Goal: Task Accomplishment & Management: Use online tool/utility

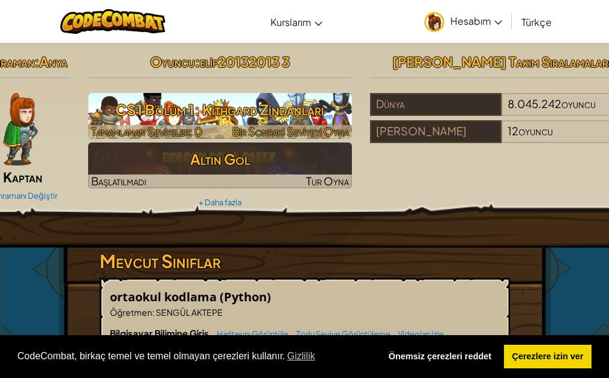
click at [198, 114] on font "CS1 Bölüm 1: Kithgard Zindanları" at bounding box center [219, 109] width 209 height 18
click at [193, 105] on font "CS1 Bölüm 1: Kithgard Zindanları" at bounding box center [219, 109] width 209 height 18
click at [161, 108] on font "CS1 Bölüm 1: Kithgard Zindanları" at bounding box center [219, 109] width 209 height 18
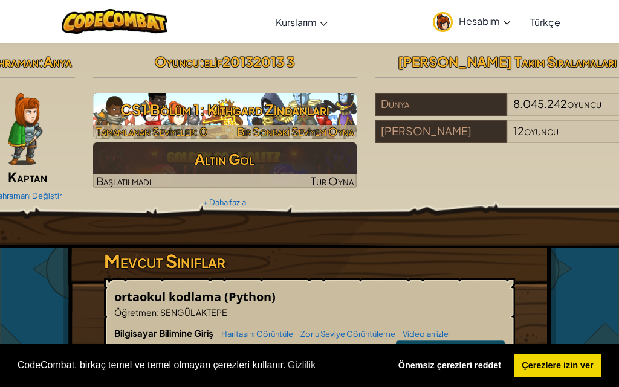
select select "tr"
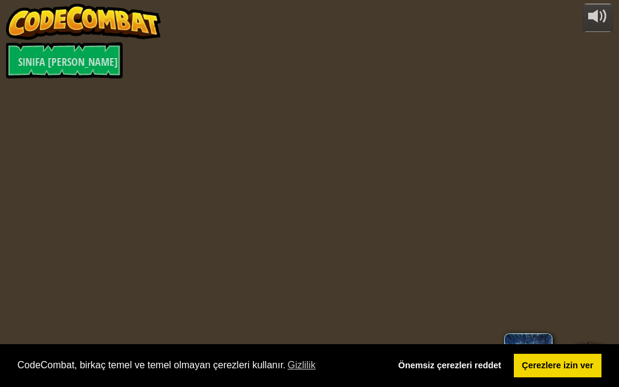
select select "tr"
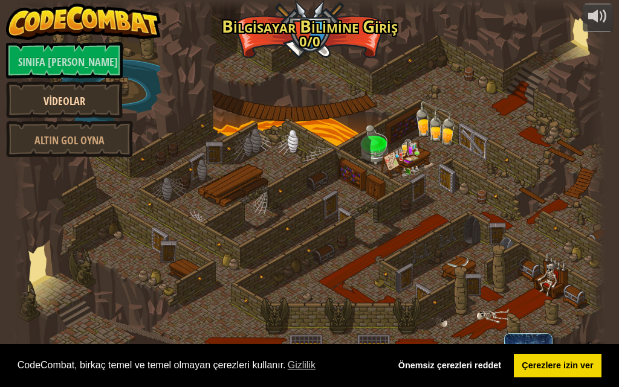
select select "tr"
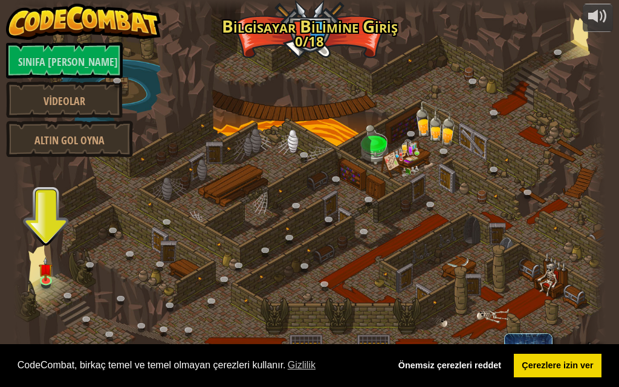
drag, startPoint x: 44, startPoint y: 246, endPoint x: 38, endPoint y: 246, distance: 6.1
click at [37, 246] on div at bounding box center [309, 193] width 593 height 387
click at [45, 263] on img at bounding box center [46, 264] width 14 height 32
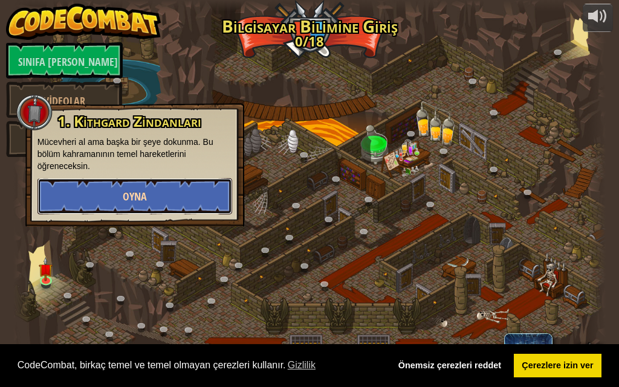
click at [108, 199] on button "Oyna" at bounding box center [134, 196] width 194 height 36
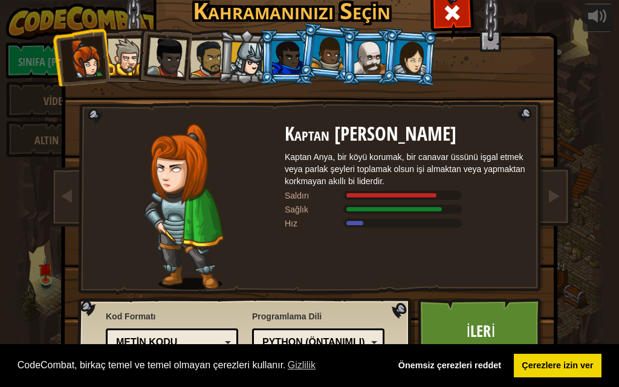
click at [123, 57] on div at bounding box center [126, 57] width 37 height 37
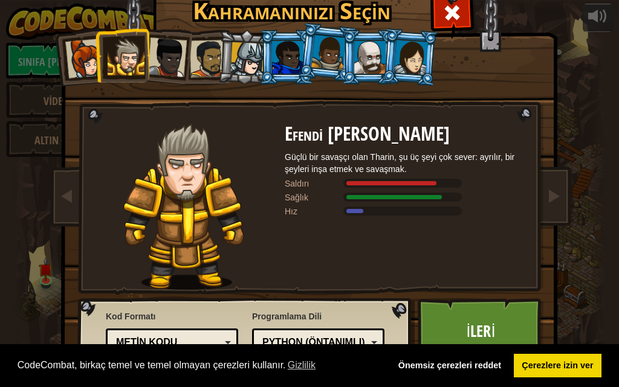
drag, startPoint x: 165, startPoint y: 65, endPoint x: 158, endPoint y: 62, distance: 7.6
click at [161, 63] on div at bounding box center [167, 57] width 40 height 40
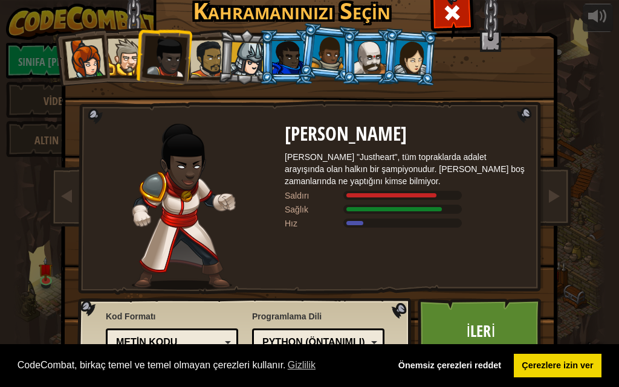
click at [205, 56] on div at bounding box center [208, 58] width 37 height 37
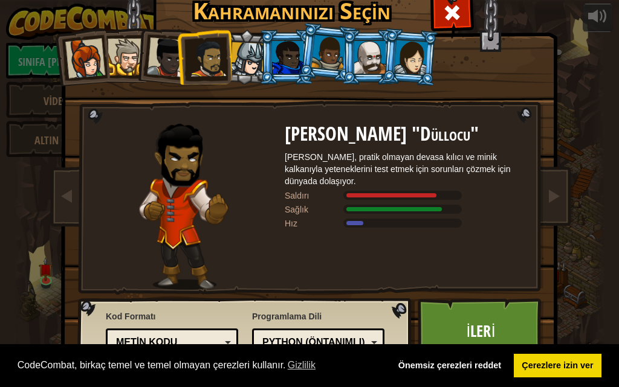
click at [161, 45] on div at bounding box center [167, 57] width 40 height 40
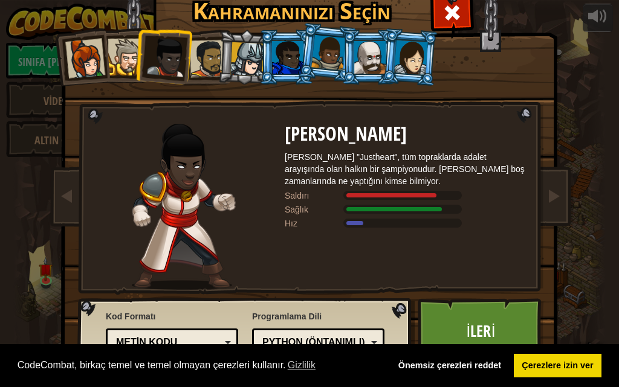
click at [193, 60] on div at bounding box center [208, 58] width 37 height 37
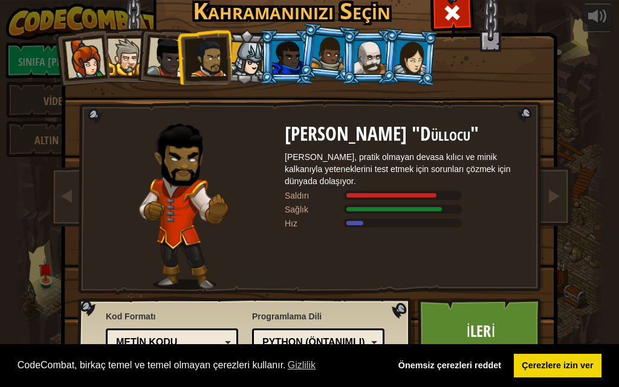
click at [152, 65] on div at bounding box center [167, 57] width 40 height 40
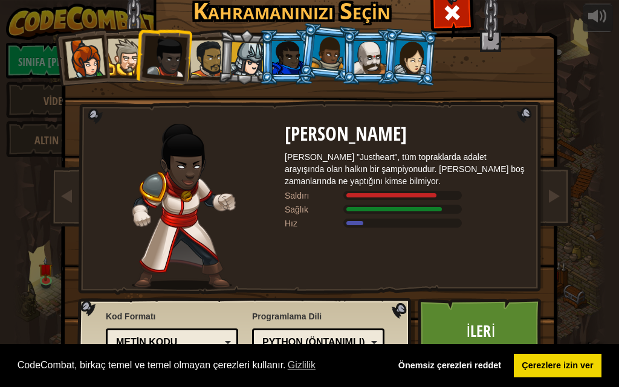
click at [117, 57] on div at bounding box center [126, 57] width 37 height 37
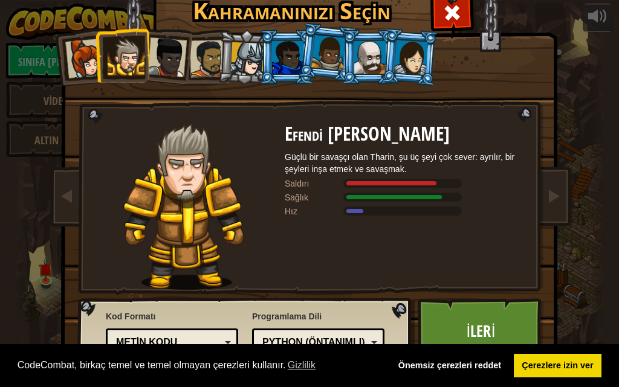
click at [95, 55] on li at bounding box center [122, 55] width 54 height 55
click at [66, 54] on div at bounding box center [85, 59] width 40 height 40
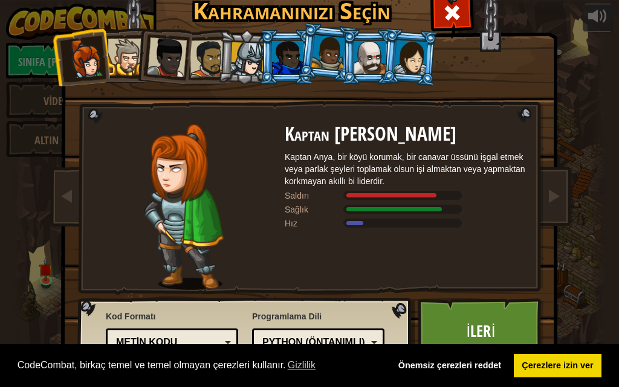
scroll to position [11, 0]
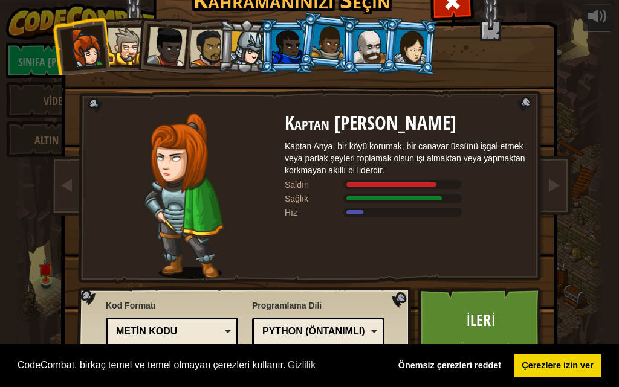
click at [189, 329] on div "Metin kodu" at bounding box center [168, 332] width 104 height 14
click at [460, 327] on link "İleri" at bounding box center [480, 321] width 126 height 66
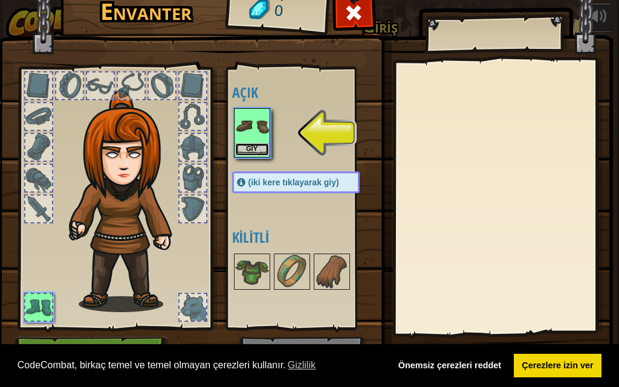
click at [260, 150] on button "Giy" at bounding box center [252, 149] width 34 height 13
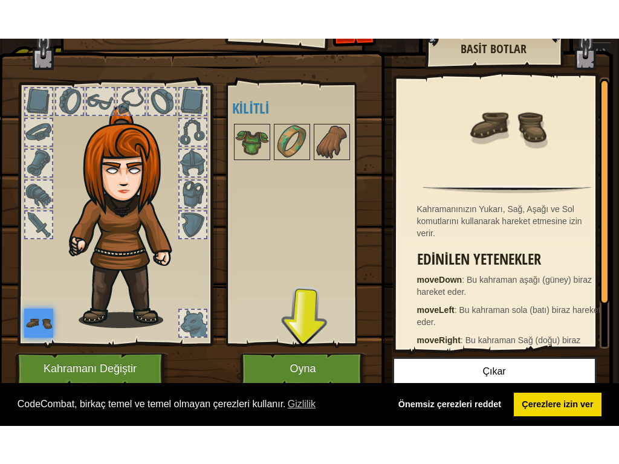
scroll to position [39, 0]
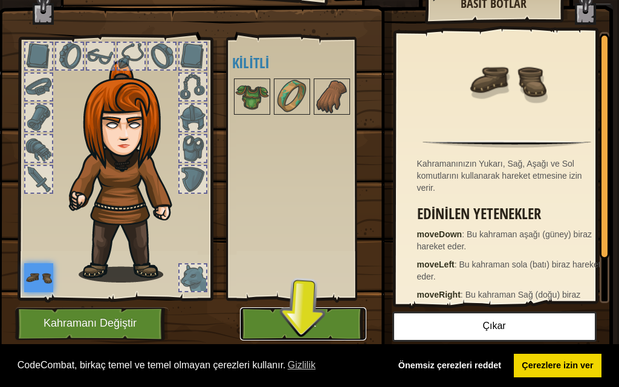
drag, startPoint x: 266, startPoint y: 310, endPoint x: 265, endPoint y: 363, distance: 53.2
click at [265, 310] on button "Oyna" at bounding box center [303, 323] width 126 height 33
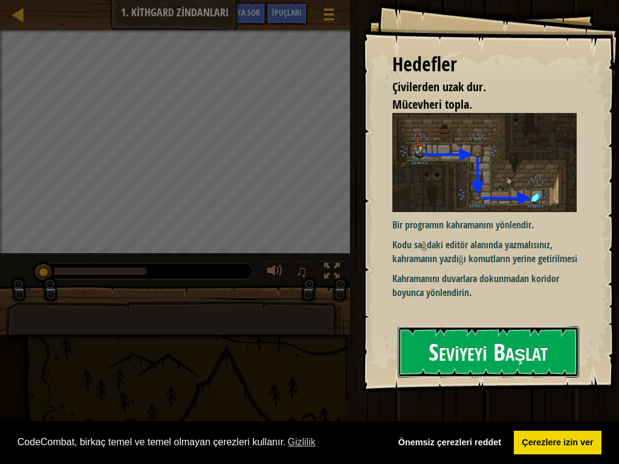
click at [438, 342] on font "Seviyeyi Başlat" at bounding box center [487, 351] width 119 height 33
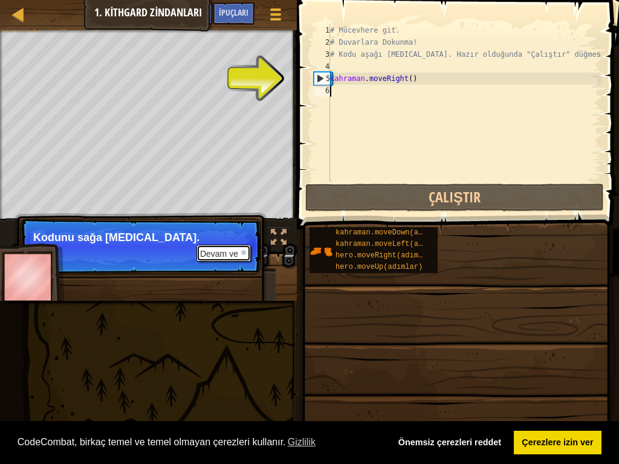
drag, startPoint x: 239, startPoint y: 253, endPoint x: 254, endPoint y: 249, distance: 16.1
click at [251, 250] on p "Devam ve Kodunu sağa [MEDICAL_DATA]." at bounding box center [141, 247] width 240 height 56
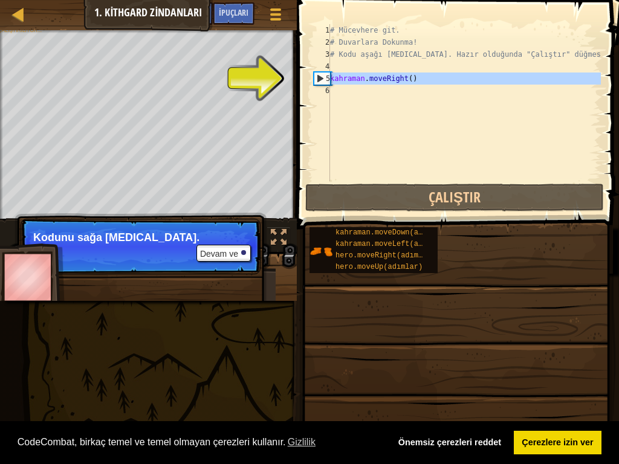
click at [323, 78] on div "5" at bounding box center [322, 78] width 16 height 12
type textarea "hero.moveRight()"
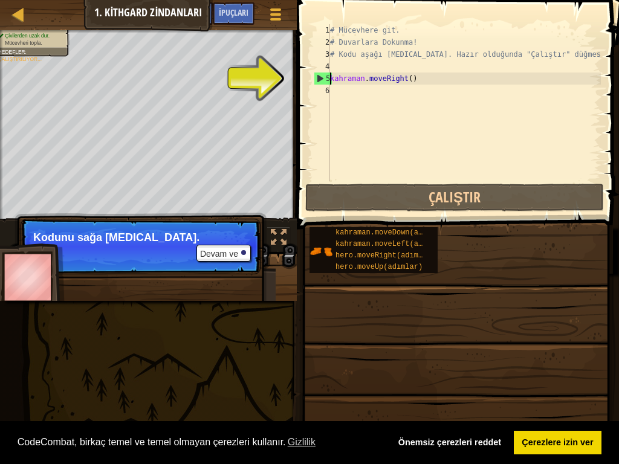
click at [389, 80] on div "# Mücevhere git. # Duvarlara Dokunma! # Kodu aşağı [MEDICAL_DATA]. Hazır olduğu…" at bounding box center [463, 114] width 273 height 181
click at [406, 81] on div "# Mücevhere git. # Duvarlara Dokunma! # Kodu aşağı [MEDICAL_DATA]. Hazır olduğu…" at bounding box center [463, 114] width 273 height 181
click at [420, 77] on div "# Mücevhere git. # Duvarlara Dokunma! # Kodu aşağı [MEDICAL_DATA]. Hazır olduğu…" at bounding box center [463, 114] width 273 height 181
click at [419, 78] on div "# Mücevhere git. # Duvarlara Dokunma! # Kodu aşağı [MEDICAL_DATA]. Hazır olduğu…" at bounding box center [463, 114] width 273 height 181
click at [220, 245] on button "Devam ve" at bounding box center [223, 253] width 54 height 17
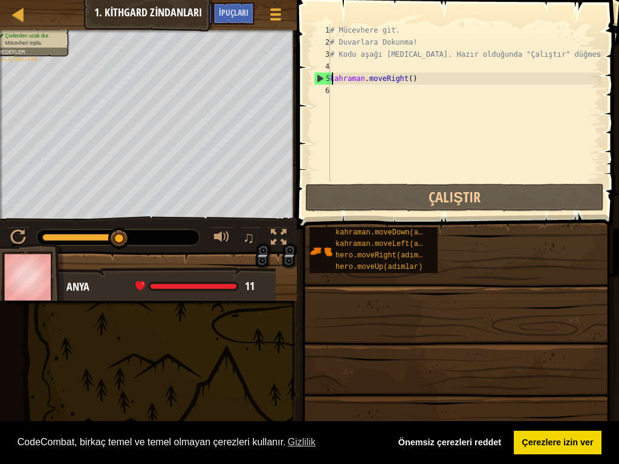
click at [440, 80] on div "# Mücevhere git. # Duvarlara Dokunma! # Kodu aşağı [MEDICAL_DATA]. Hazır olduğu…" at bounding box center [463, 114] width 273 height 181
click at [410, 97] on div "# Mücevhere git. # Duvarlara Dokunma! # Kodu aşağı [MEDICAL_DATA]. Hazır olduğu…" at bounding box center [463, 114] width 273 height 181
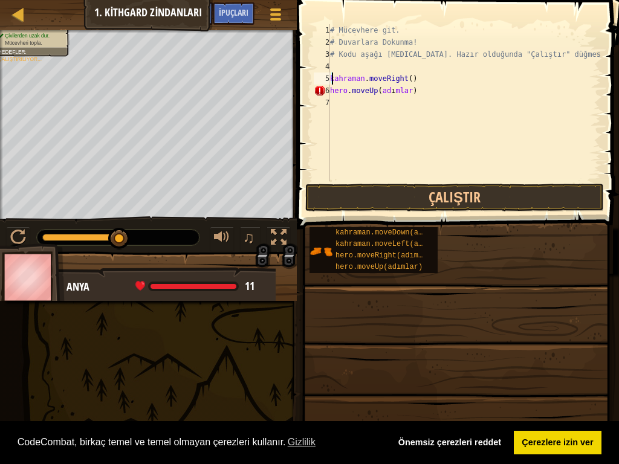
click at [418, 79] on div "# Mücevhere git. # Duvarlara Dokunma! # Kodu aşağı [MEDICAL_DATA]. Hazır olduğu…" at bounding box center [463, 114] width 273 height 181
click at [423, 83] on div "# Mücevhere git. # Duvarlara Dokunma! # Kodu aşağı [MEDICAL_DATA]. Hazır olduğu…" at bounding box center [463, 114] width 273 height 181
click at [400, 194] on button "Çalıştır" at bounding box center [454, 198] width 298 height 28
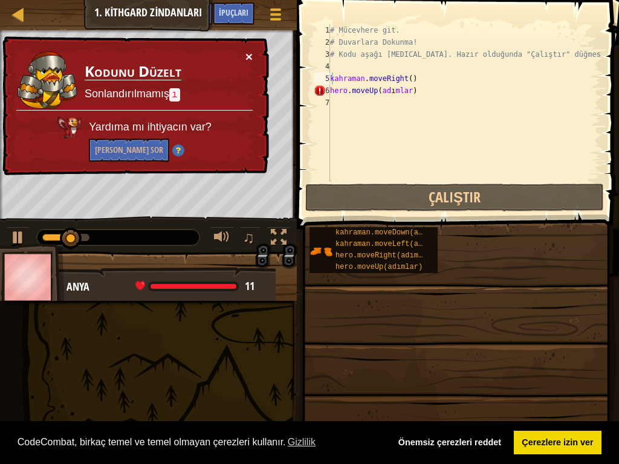
click at [246, 55] on font "×" at bounding box center [248, 57] width 7 height 14
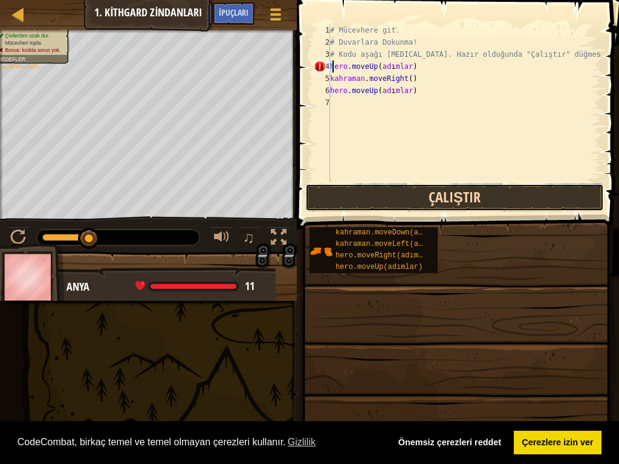
click at [379, 197] on button "Çalıştır" at bounding box center [454, 198] width 298 height 28
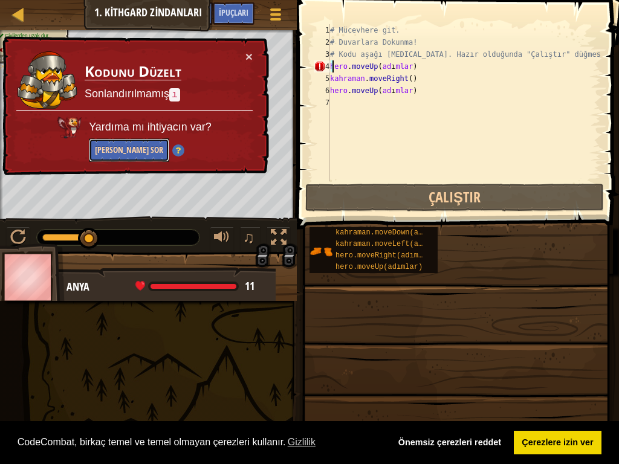
click at [169, 138] on button "[PERSON_NAME] Sor" at bounding box center [129, 150] width 80 height 24
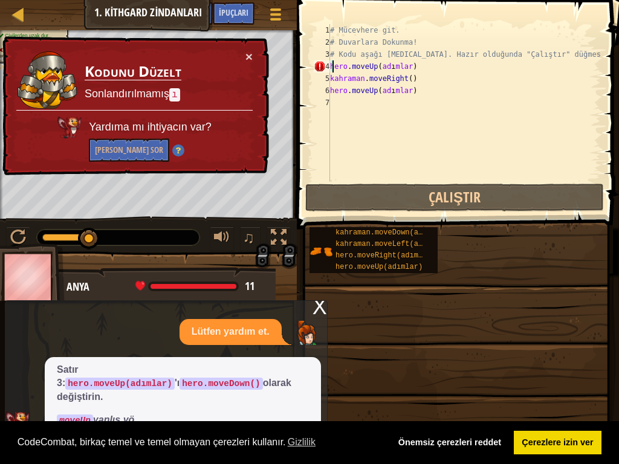
click at [243, 54] on div "× Kodunu Düzelt Sonlandırılmamış ı Yardıma mı ihtiyacın var? Yapay Zekaya Sor" at bounding box center [134, 106] width 269 height 140
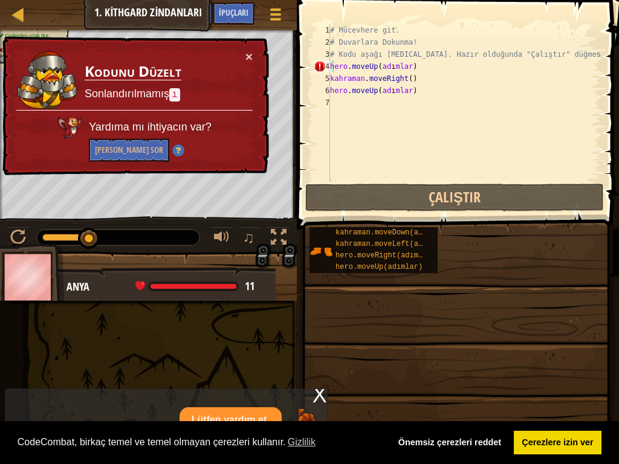
click at [251, 42] on div "× Kodunu Düzelt Sonlandırılmamış ı Yardıma mı ihtiyacın var? Yapay Zekaya Sor" at bounding box center [134, 106] width 269 height 140
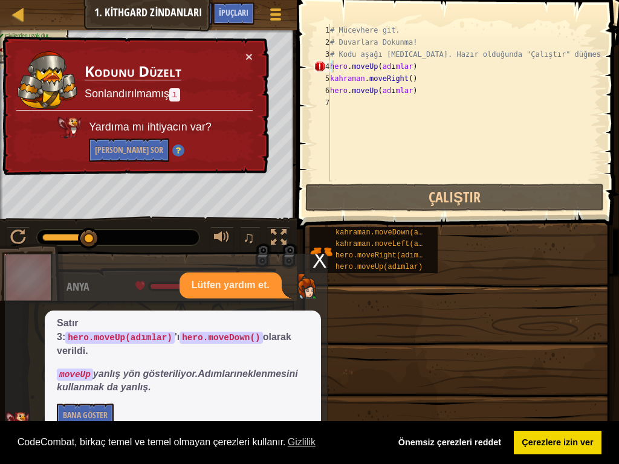
click at [242, 60] on div "× Kodunu Düzelt Sonlandırılmamış ı Yardıma mı ihtiyacın var? Yapay Zekaya Sor" at bounding box center [134, 106] width 269 height 140
click at [249, 57] on font "×" at bounding box center [248, 57] width 7 height 14
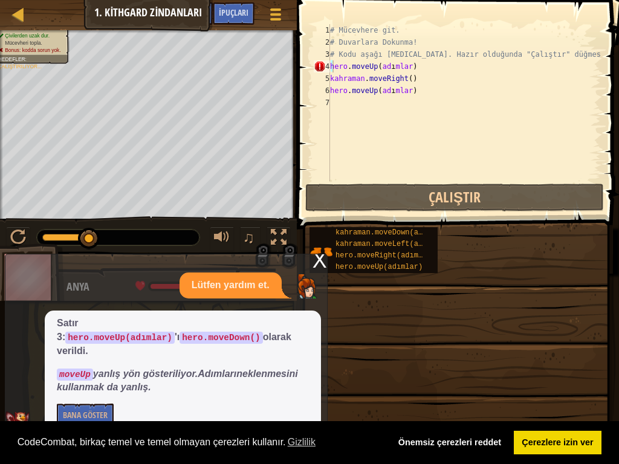
click at [322, 272] on font "X" at bounding box center [319, 260] width 14 height 25
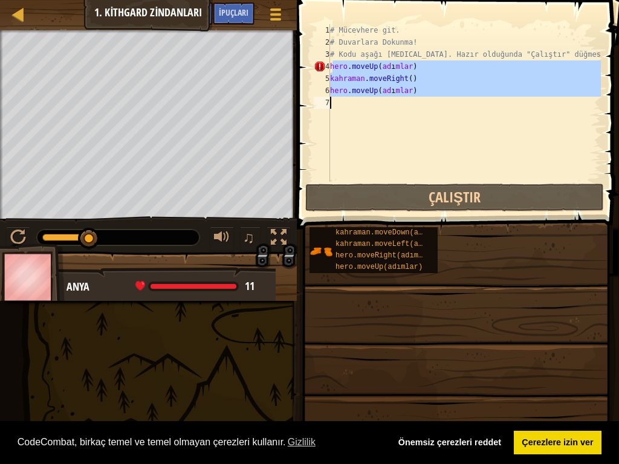
click at [257, 165] on div "Harita Bilgisayar Bilimine Giriş 1. Kithgard Zindanları Oyun Menüsü Bitti İpuçl…" at bounding box center [309, 232] width 619 height 464
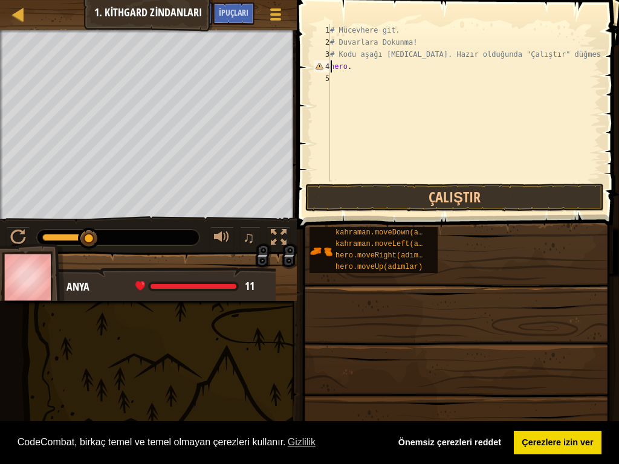
type textarea "h"
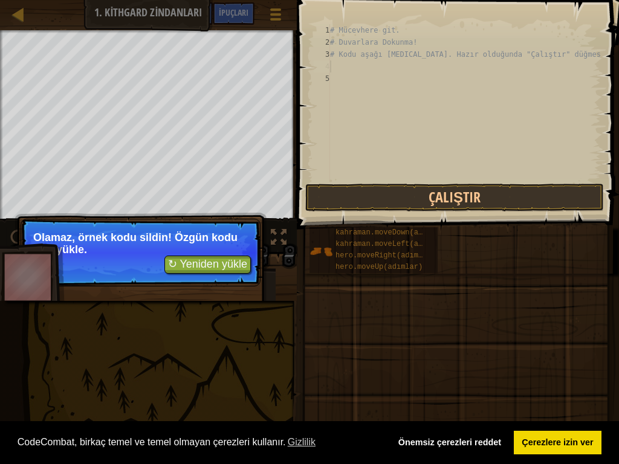
click at [115, 269] on p "↻ Yeniden yükle Olamaz, örnek kodu sildin! Özgün kodu geri yükle." at bounding box center [141, 253] width 240 height 68
drag, startPoint x: 61, startPoint y: 271, endPoint x: 69, endPoint y: 271, distance: 8.5
click at [65, 271] on p "↻ Yeniden yükle Olamaz, örnek kodu sildin! Özgün kodu geri yükle." at bounding box center [141, 253] width 240 height 68
click at [178, 266] on font "↻ Yeniden yükle" at bounding box center [207, 264] width 79 height 12
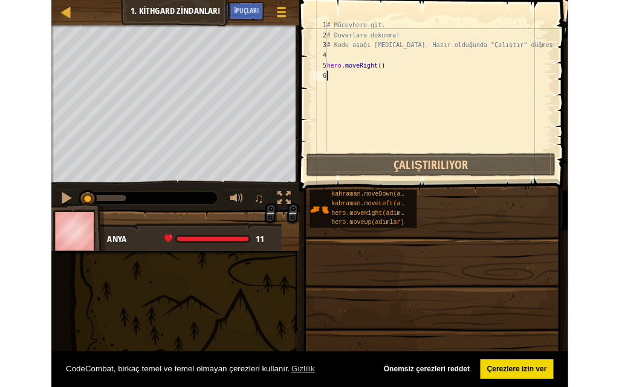
scroll to position [5, 0]
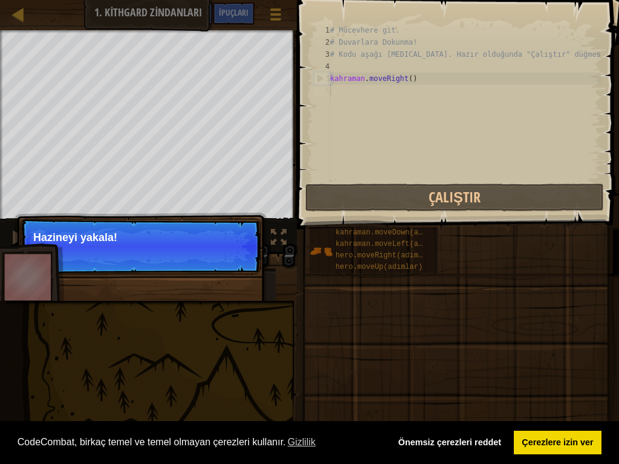
click at [124, 246] on p "Devam ve Hazineyi yakala!" at bounding box center [141, 247] width 240 height 56
click at [121, 241] on p "Hazineyi yakala!" at bounding box center [140, 237] width 214 height 12
drag, startPoint x: 117, startPoint y: 235, endPoint x: 111, endPoint y: 230, distance: 7.7
click at [109, 240] on font "Hazineyi yakala!" at bounding box center [75, 237] width 84 height 12
click at [111, 230] on p "Devam ve Hazineyi yakala!" at bounding box center [141, 247] width 240 height 56
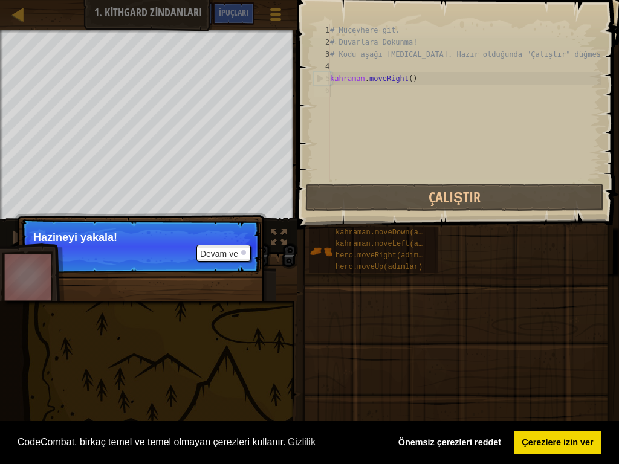
drag, startPoint x: 114, startPoint y: 230, endPoint x: 111, endPoint y: 242, distance: 12.5
click at [115, 237] on p "Devam ve Hazineyi yakala!" at bounding box center [141, 247] width 240 height 56
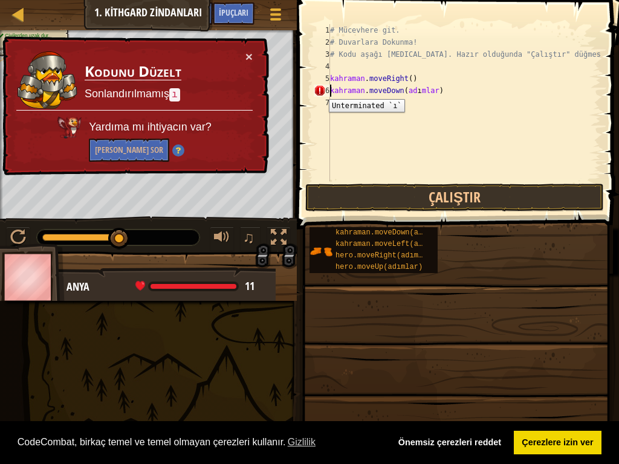
click at [320, 90] on div "6" at bounding box center [321, 91] width 16 height 12
type textarea "kahraman.moveDown(adımlar)"
click at [432, 92] on div "# Mücevhere git. # Duvarlara Dokunma! # Kodu aşağı [MEDICAL_DATA]. Hazır olduğu…" at bounding box center [463, 114] width 273 height 181
drag, startPoint x: 451, startPoint y: 92, endPoint x: 411, endPoint y: 89, distance: 40.0
click at [411, 89] on div "# Mücevhere git. # Duvarlara Dokunma! # Kodu aşağı [MEDICAL_DATA]. Hazır olduğu…" at bounding box center [463, 114] width 273 height 181
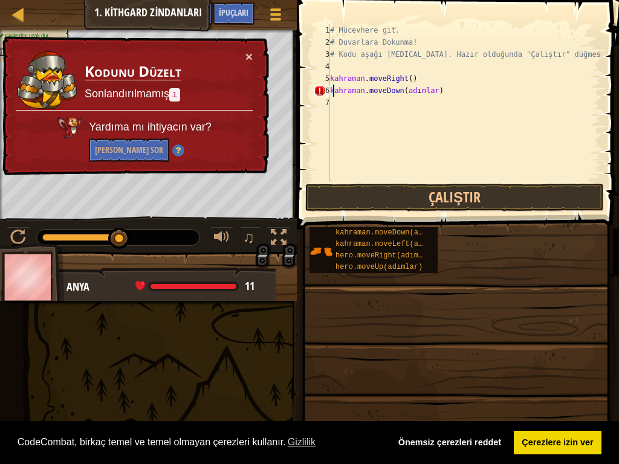
click at [427, 91] on div "# Mücevhere git. # Duvarlara Dokunma! # Kodu aşağı [MEDICAL_DATA]. Hazır olduğu…" at bounding box center [463, 114] width 273 height 181
click at [425, 91] on div "# Mücevhere git. # Duvarlara Dokunma! # Kodu aşağı [MEDICAL_DATA]. Hazır olduğu…" at bounding box center [463, 114] width 273 height 181
click at [351, 95] on div "# Mücevhere git. # Duvarlara Dokunma! # Kodu aşağı [MEDICAL_DATA]. Hazır olduğu…" at bounding box center [463, 114] width 273 height 181
click at [355, 91] on div "# Mücevhere git. # Duvarlara Dokunma! # Kodu aşağı [MEDICAL_DATA]. Hazır olduğu…" at bounding box center [463, 114] width 273 height 181
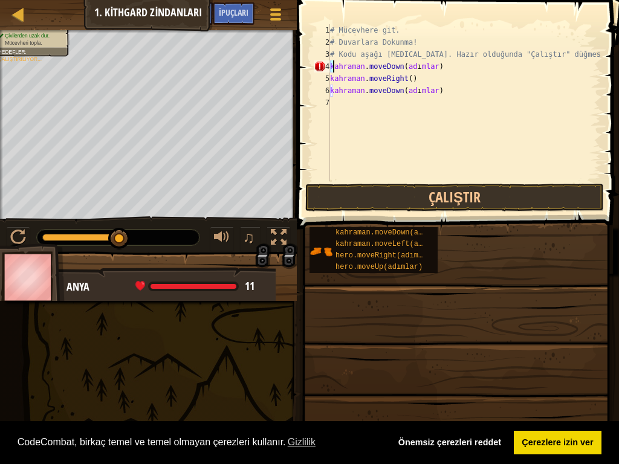
click at [470, 66] on div "# Mücevhere git. # Duvarlara Dokunma! # Kodu aşağı [MEDICAL_DATA]. Hazır olduğu…" at bounding box center [463, 102] width 273 height 157
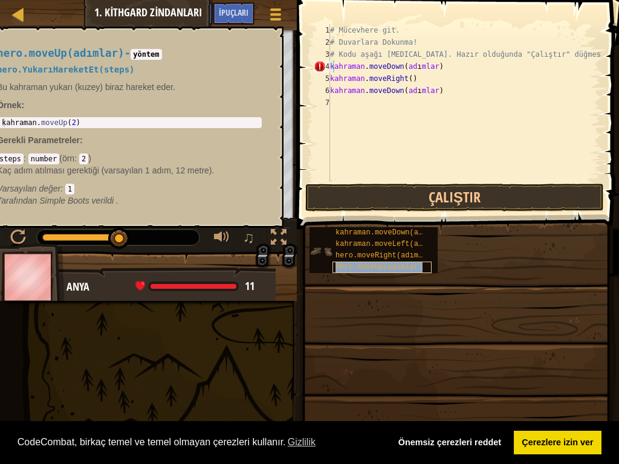
click at [374, 265] on font "hero.moveUp(adımlar)" at bounding box center [378, 267] width 87 height 8
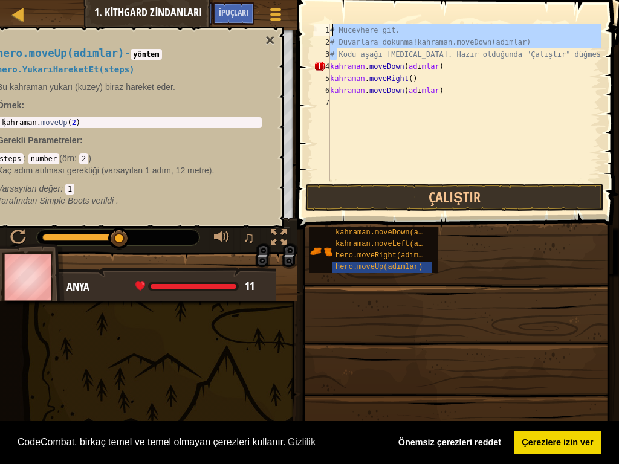
drag, startPoint x: 410, startPoint y: 58, endPoint x: 391, endPoint y: 27, distance: 36.6
click at [391, 27] on div "# Mücevhere git. # Duvarlara dokunma!kahraman.moveDown(adımlar) # Kodu aşağı [M…" at bounding box center [463, 114] width 273 height 181
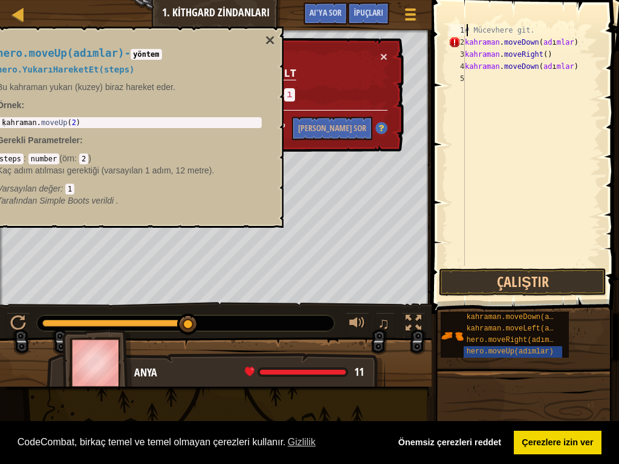
click at [275, 41] on div "hero.moveUp(adımlar) - yöntem hero.YukarıHareketEt(steps) Bu kahraman yukarı (k…" at bounding box center [132, 127] width 302 height 201
click at [263, 40] on div "hero.moveUp(adımlar) - yöntem hero.YukarıHareketEt(steps) Bu kahraman yukarı (k…" at bounding box center [129, 127] width 281 height 182
click at [268, 39] on font "×" at bounding box center [270, 40] width 10 height 19
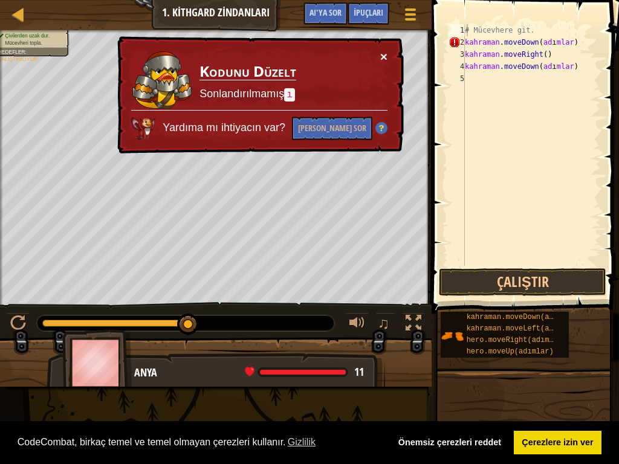
click at [382, 56] on font "×" at bounding box center [383, 57] width 7 height 14
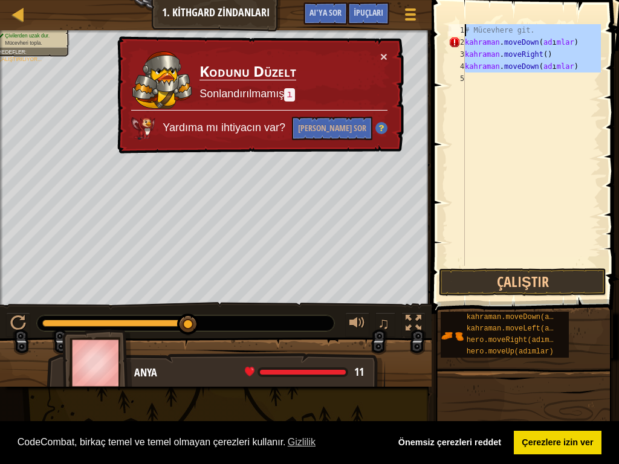
drag, startPoint x: 478, startPoint y: 75, endPoint x: 455, endPoint y: 33, distance: 48.4
click at [458, 33] on div "# Mücevhere git. 1 2 3 4 5 # Mücevhere git. [PERSON_NAME] . moveDown ( ad ı mla…" at bounding box center [523, 145] width 155 height 242
type textarea "# Mücevhere git. kahraman.moveDown(adımlar)"
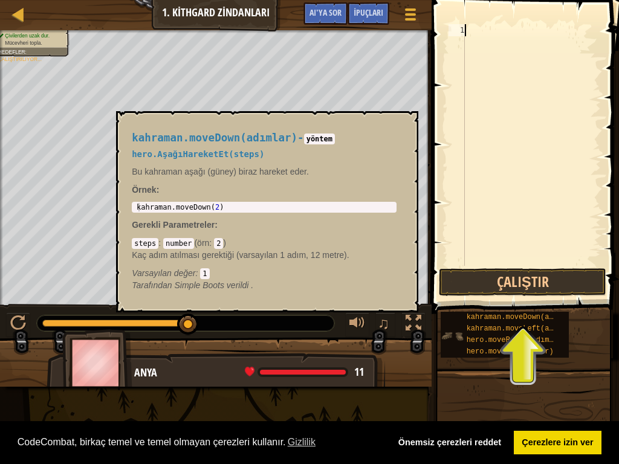
click at [446, 336] on img at bounding box center [451, 335] width 23 height 23
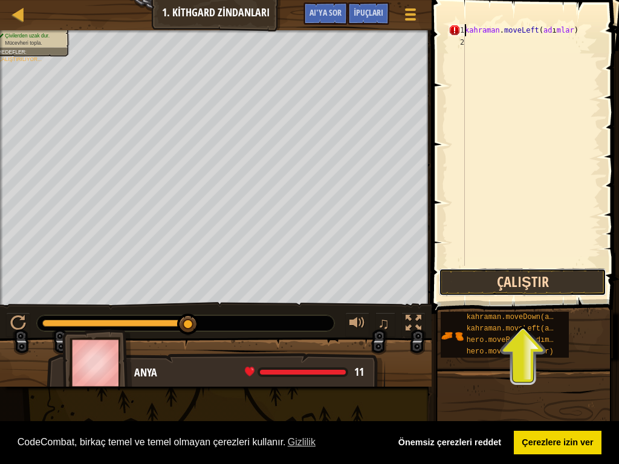
click at [529, 281] on button "Çalıştır" at bounding box center [522, 282] width 167 height 28
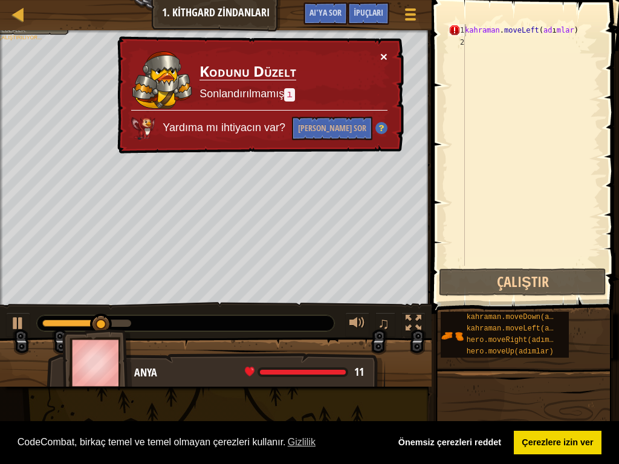
click at [384, 58] on font "×" at bounding box center [382, 55] width 7 height 14
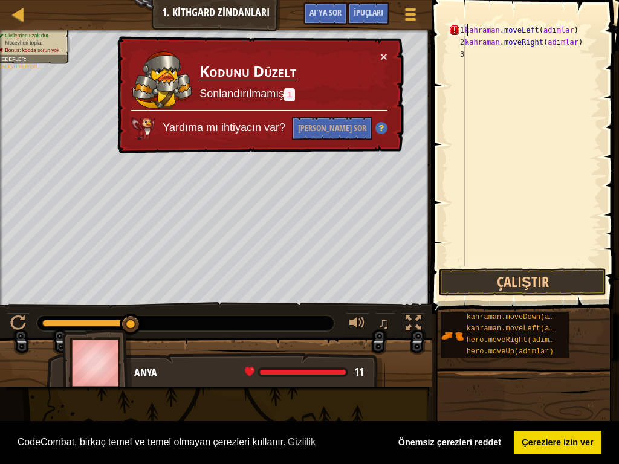
click at [466, 30] on div "kahraman . moveLeft ( ad ı mlar ) kahraman . moveRight ( ad ı mlar )" at bounding box center [531, 157] width 138 height 266
type textarea "hero.moveRight(adımlar)"
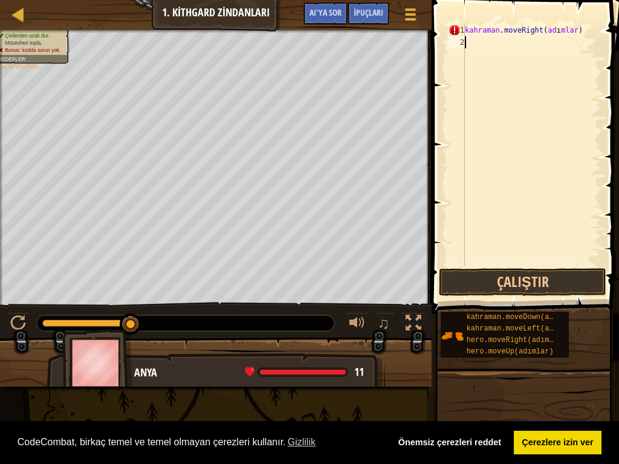
click at [498, 44] on div "kahraman . moveRight ( ad ı mlar )" at bounding box center [531, 157] width 138 height 266
click at [483, 282] on button "Çalıştır" at bounding box center [522, 282] width 167 height 28
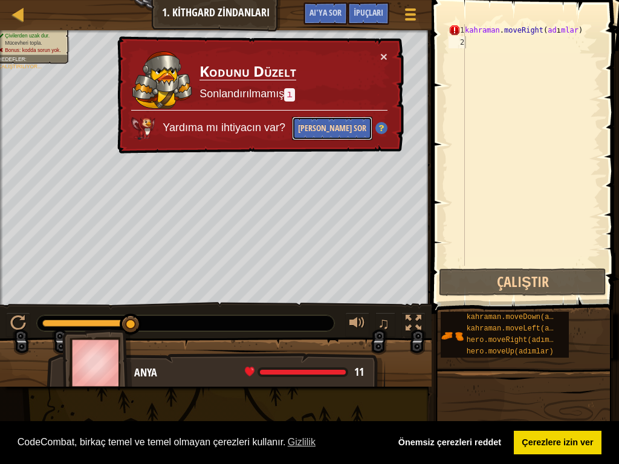
click at [321, 129] on font "[PERSON_NAME] Sor" at bounding box center [332, 127] width 68 height 11
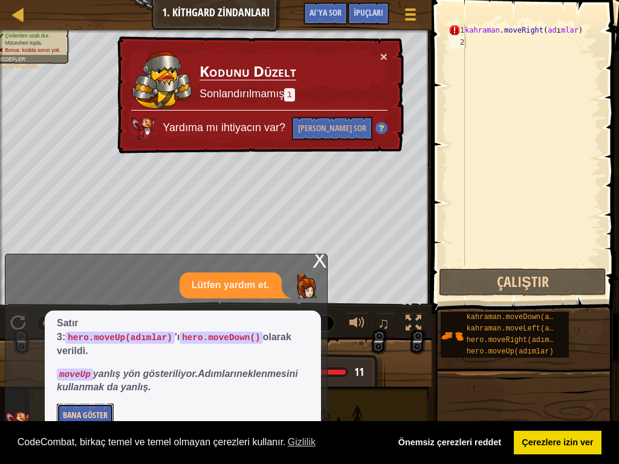
click at [67, 387] on font "Bana Göster" at bounding box center [85, 414] width 45 height 11
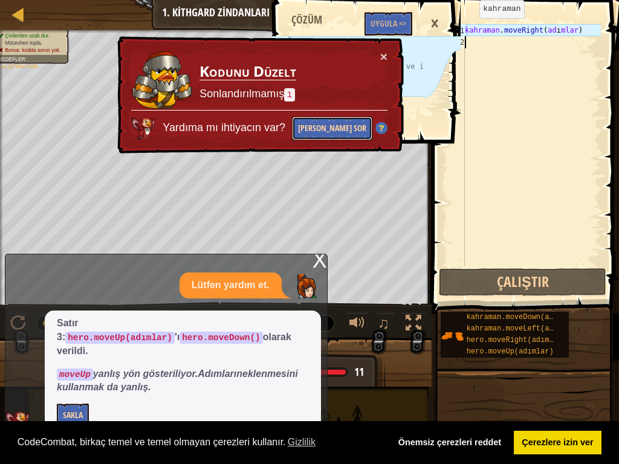
click at [341, 130] on font "[PERSON_NAME] Sor" at bounding box center [332, 126] width 68 height 13
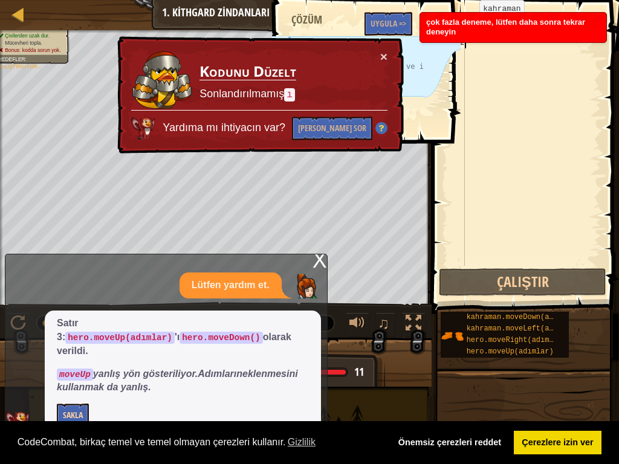
click at [301, 387] on div "1 2 3 4 5 6 # Mücevhere doğru ilerle. # Dikenlere dokunmayın! # Aşağıdaki kodun…" at bounding box center [364, 232] width 191 height 464
drag, startPoint x: 316, startPoint y: 271, endPoint x: 327, endPoint y: 219, distance: 53.1
click at [315, 273] on div "1 2 3 4 5 6 # Mücevhere doğru ilerle. # Dikenlere dokunmayın! # Aşağıdaki kodun…" at bounding box center [364, 232] width 191 height 464
click at [385, 55] on font "×" at bounding box center [383, 57] width 7 height 14
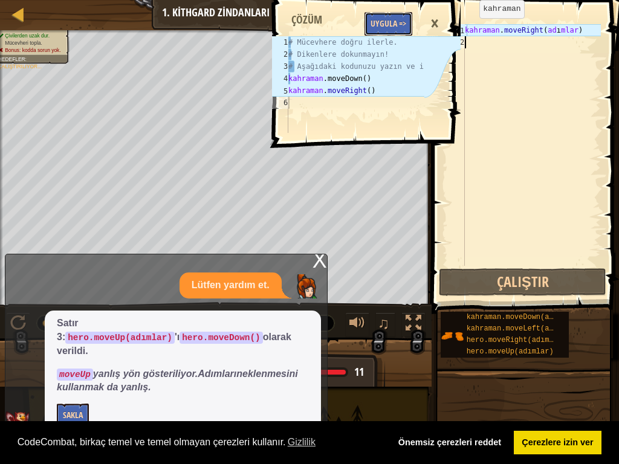
click at [385, 24] on font "Uygula =>" at bounding box center [388, 23] width 36 height 11
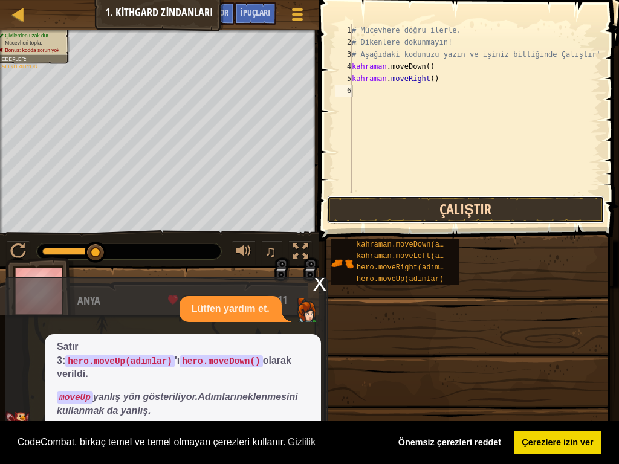
click at [448, 206] on button "Çalıştır" at bounding box center [465, 210] width 277 height 28
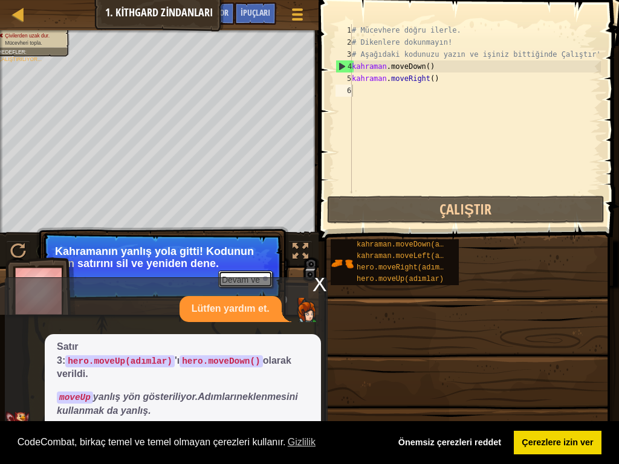
click at [233, 275] on font "Devam ve" at bounding box center [241, 280] width 38 height 10
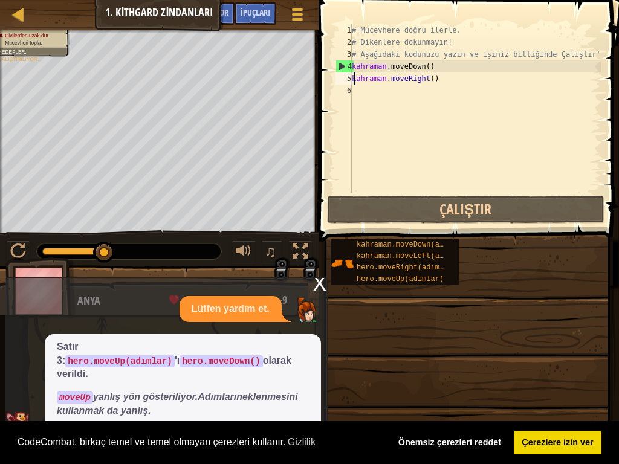
click at [457, 83] on div "# Mücevhere doğru ilerle. # Dikenlere dokunmayın! # Aşağıdaki kodunuzu yazın ve…" at bounding box center [474, 120] width 251 height 193
click at [457, 65] on div "# Mücevhere doğru ilerle. # Dikenlere dokunmayın! # Aşağıdaki kodunuzu yazın ve…" at bounding box center [474, 120] width 251 height 193
click at [456, 69] on div "# Mücevhere doğru ilerle. # Dikenlere dokunmayın! # Aşağıdaki kodunuzu yazın ve…" at bounding box center [474, 120] width 251 height 193
click at [431, 68] on div "# Mücevhere doğru ilerle. # Dikenlere dokunmayın! # Aşağıdaki kodunuzu yazın ve…" at bounding box center [474, 120] width 251 height 193
drag, startPoint x: 452, startPoint y: 79, endPoint x: 366, endPoint y: 48, distance: 91.1
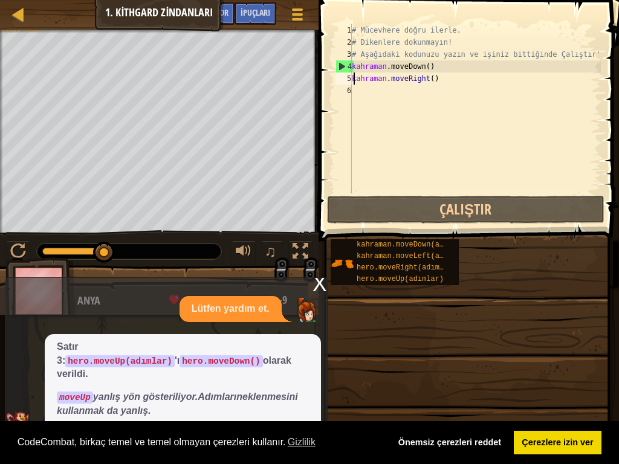
click at [376, 74] on div "# Mücevhere doğru ilerle. # Dikenlere dokunmayın! # Aşağıdaki kodunuzu yazın ve…" at bounding box center [474, 120] width 251 height 193
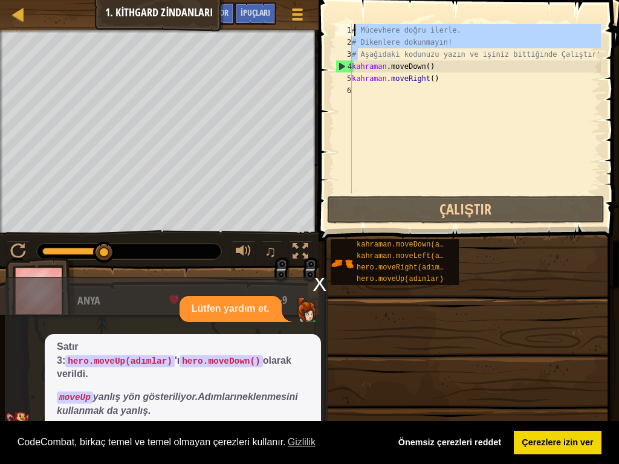
drag, startPoint x: 587, startPoint y: 54, endPoint x: 367, endPoint y: 24, distance: 222.4
click at [367, 24] on div "# Mücevhere doğru ilerle. # Dikenlere dokunmayın! # Aşağıdaki kodunuzu yazın ve…" at bounding box center [474, 120] width 251 height 193
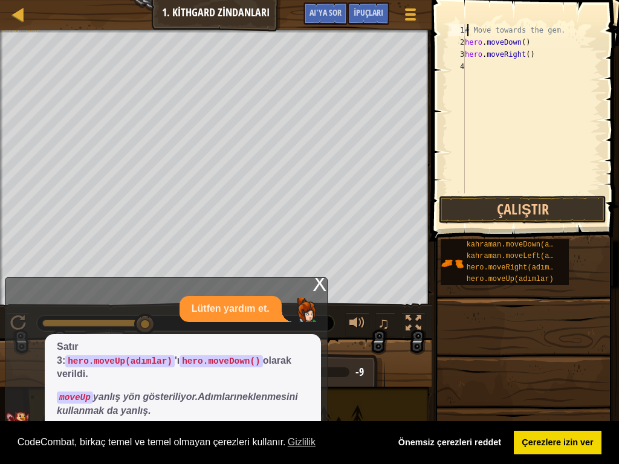
click at [451, 29] on div "1" at bounding box center [456, 30] width 16 height 12
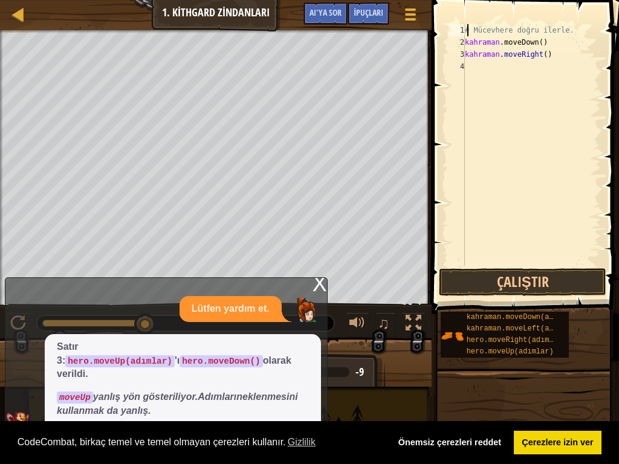
click at [562, 33] on div "# Mücevhere doğru ilerle. kahraman .moveDown ( ) ​ kahraman . moveRight ( )" at bounding box center [531, 157] width 138 height 266
click at [559, 30] on div "# Move towards the ge kahraman .moveDown ( ) ​ kahraman . moveRight ( )" at bounding box center [531, 157] width 138 height 266
type textarea "#"
click at [519, 277] on button "Çalıştır" at bounding box center [522, 282] width 167 height 28
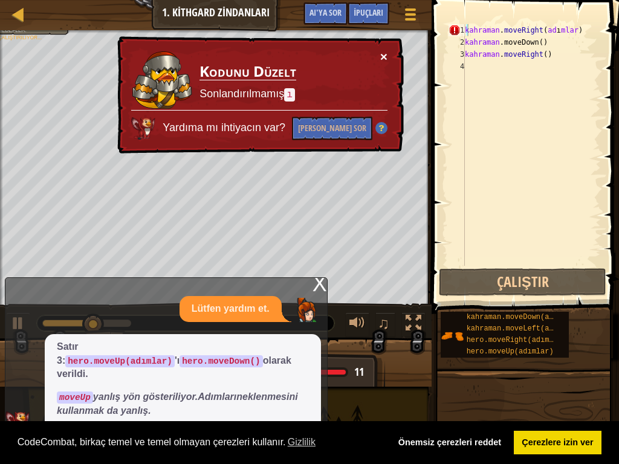
click at [387, 58] on font "×" at bounding box center [383, 55] width 8 height 14
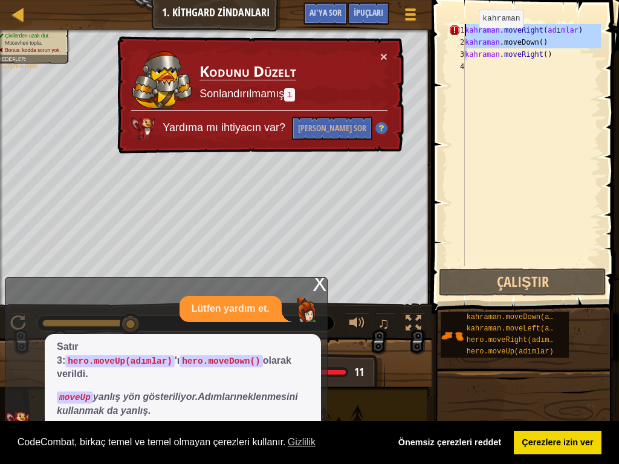
drag, startPoint x: 572, startPoint y: 56, endPoint x: 393, endPoint y: 16, distance: 183.2
click at [455, 7] on div "hero.moveRight(adımlar) 1 2 3 4 kahraman . moveRight ( ad ı mlar ) kahraman .mo…" at bounding box center [523, 180] width 191 height 349
type textarea "hero.moveRight(adımlar) hero.moveDown()"
drag, startPoint x: 554, startPoint y: 90, endPoint x: 475, endPoint y: 7, distance: 114.9
click at [482, 7] on div "hero.moveRight(adımlar) hero.moveDown() 1 2 3 4 kahraman . moveRight ( ad ı mla…" at bounding box center [523, 180] width 191 height 349
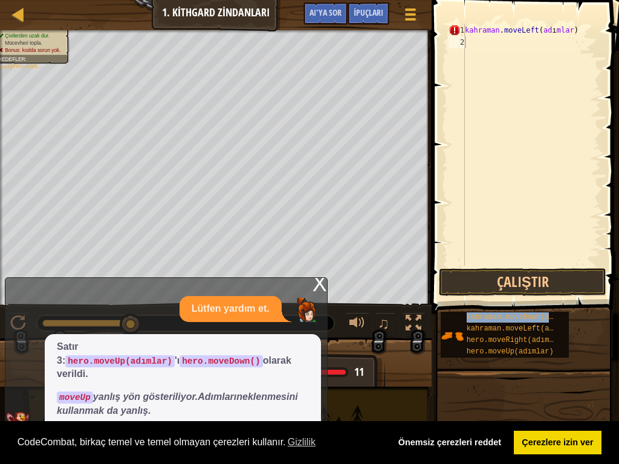
type textarea "kahraman.moveLeft(adımlar)kahraman.moveDown(adımlar)"
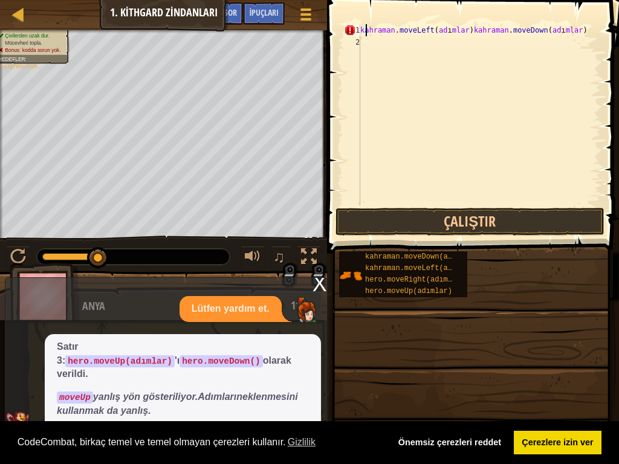
click at [493, 29] on div "kahraman . moveLeft ( ad ı mlar ) kahraman . moveDown ( ad ı mlar )" at bounding box center [479, 126] width 243 height 205
drag, startPoint x: 594, startPoint y: 33, endPoint x: 382, endPoint y: 25, distance: 212.2
click at [382, 25] on div "kahraman . moveLeft ( ad ı mlar ) kahraman . moveDown ( ad ı mlar )" at bounding box center [479, 126] width 243 height 205
click at [382, 29] on div "kahraman . moveLeft ( ad ı mlar ) kahraman . moveDown ( ad ı mlar )" at bounding box center [479, 126] width 243 height 205
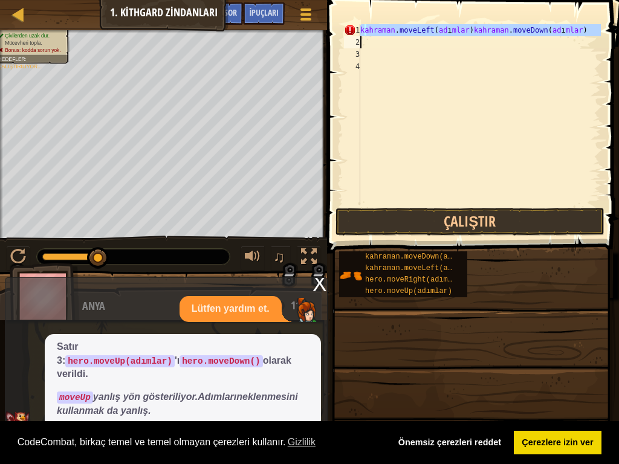
click at [382, 29] on div "kahraman . moveLeft ( ad ı mlar ) kahraman . moveDown ( ad ı mlar )" at bounding box center [479, 126] width 243 height 205
type textarea "kahraman.moveLeft(adımlar)kahraman.moveDown(adımlar)"
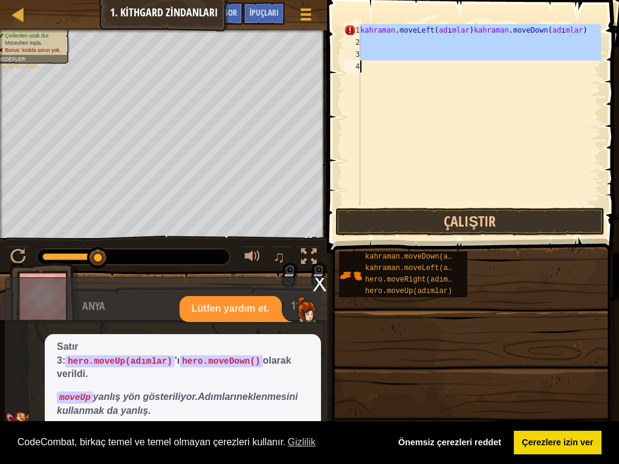
click at [382, 29] on div "kahraman . moveLeft ( ad ı mlar ) kahraman . moveDown ( ad ı mlar )" at bounding box center [479, 126] width 243 height 205
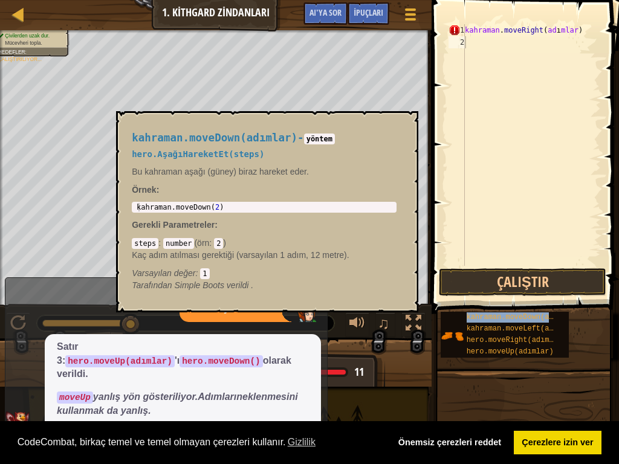
type textarea "kahraman.moveDown(adımlar)"
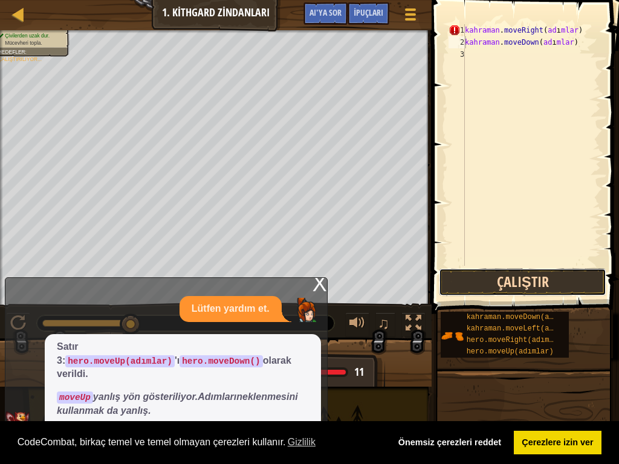
click at [519, 285] on button "Çalıştır" at bounding box center [522, 282] width 167 height 28
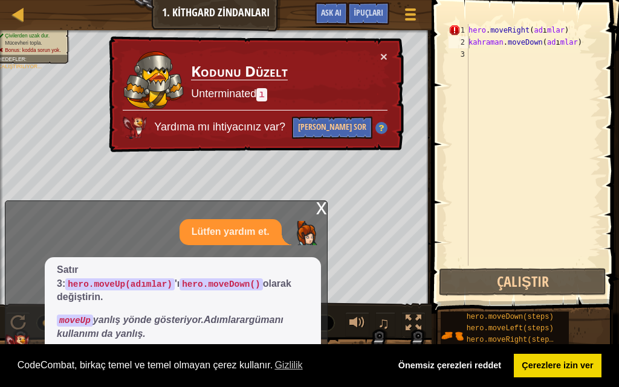
drag, startPoint x: 525, startPoint y: 71, endPoint x: 544, endPoint y: 48, distance: 28.8
click at [535, 59] on div "hero . moveRight ( ad ı mlar ) kahraman . moveDown ( ad ı mlar )" at bounding box center [533, 157] width 135 height 266
click at [557, 31] on div "hero . moveRight ( ad ı mlar ) kahraman . moveDown ( ad ı mlar )" at bounding box center [533, 157] width 135 height 266
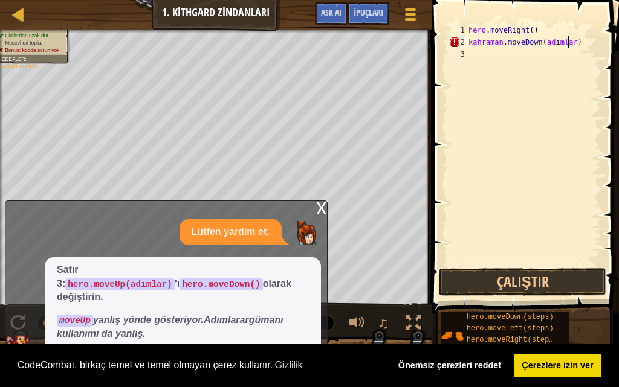
click at [567, 43] on div "hero . moveRight ( ) kahraman . moveDown ( ad ı mlar )" at bounding box center [533, 157] width 135 height 266
type textarea "kahraman.moveDown()"
drag, startPoint x: 513, startPoint y: 85, endPoint x: 504, endPoint y: 261, distance: 176.0
click at [515, 86] on div "hero . moveRight ( ) kahraman . moveDown ( )" at bounding box center [533, 157] width 135 height 266
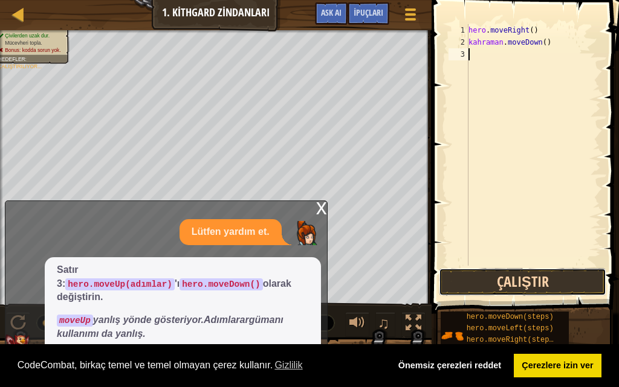
click at [503, 283] on button "Çalıştır" at bounding box center [522, 282] width 167 height 28
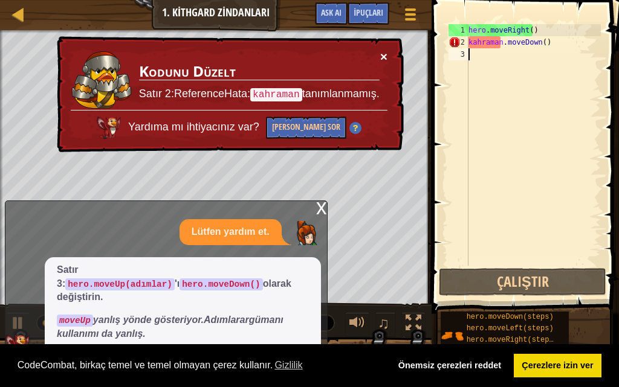
click at [383, 56] on button "×" at bounding box center [383, 54] width 8 height 13
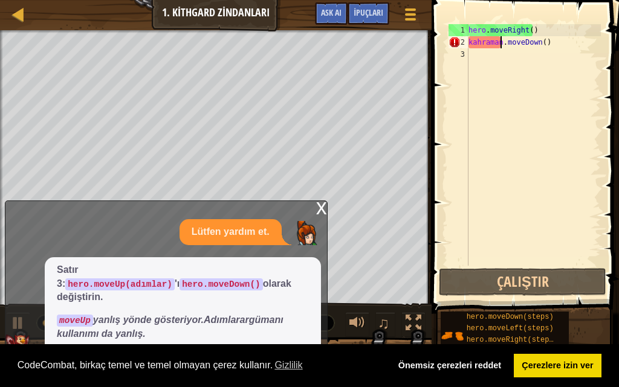
click at [501, 42] on div "hero . moveRight ( ) kahraman . moveDown ( )" at bounding box center [533, 157] width 135 height 266
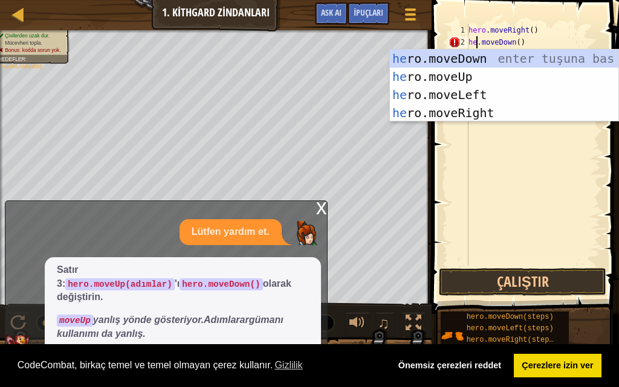
scroll to position [5, 1]
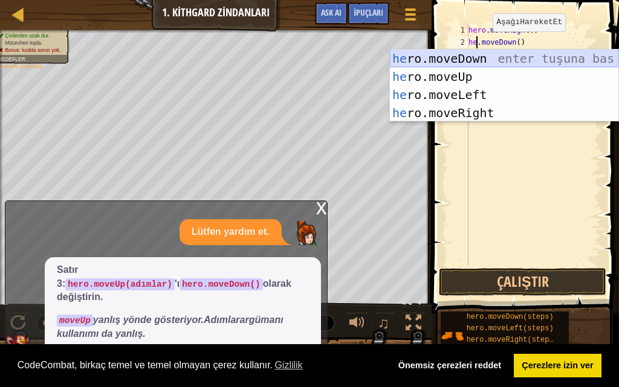
click at [471, 54] on div "he ro.moveDown enter tuşuna bas he ro.moveUp enter tuşuna bas he ro.moveLeft en…" at bounding box center [504, 104] width 228 height 109
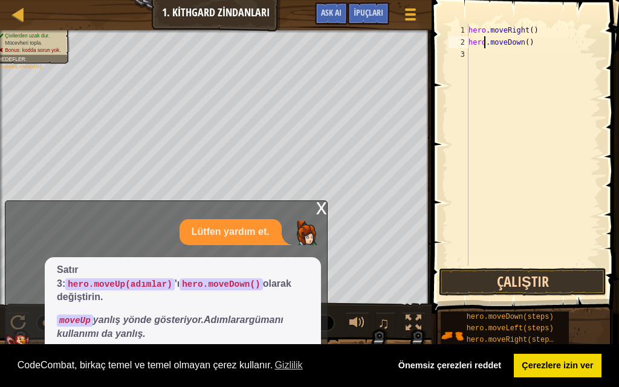
type textarea "hero.moveDown()"
click at [515, 283] on button "Çalıştır" at bounding box center [522, 282] width 167 height 28
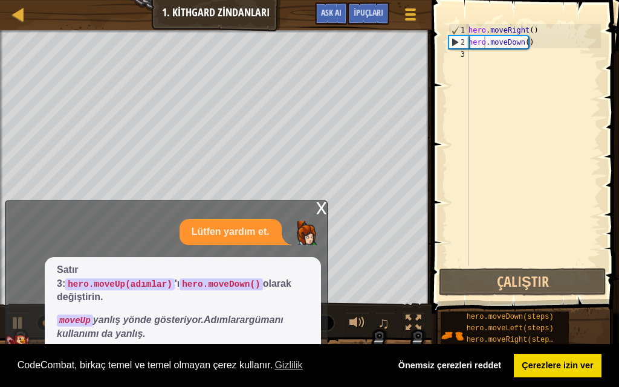
click at [323, 213] on div "x" at bounding box center [321, 207] width 11 height 12
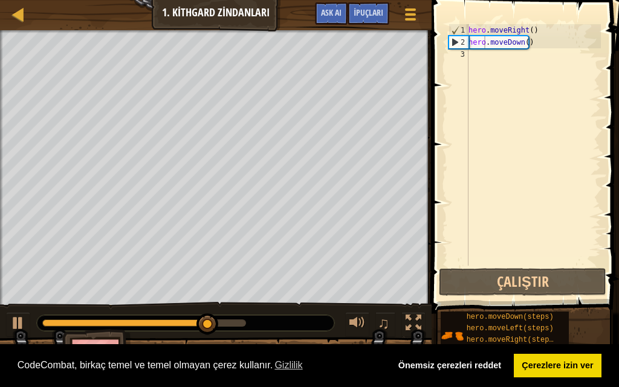
click at [475, 54] on div "hero . moveRight ( ) hero . moveDown ( )" at bounding box center [533, 157] width 135 height 266
type textarea "h"
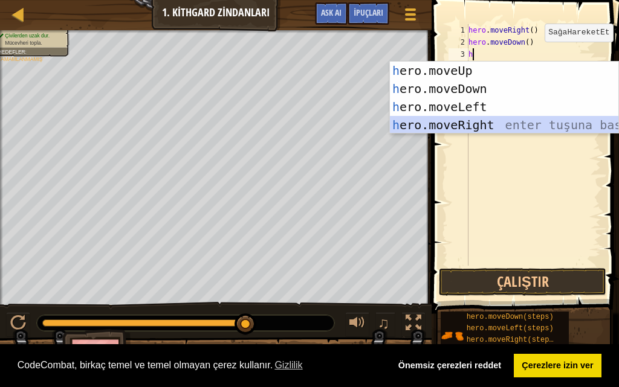
click at [500, 120] on div "h ero.moveUp enter tuşuna bas h ero.moveDown enter tuşuna bas h ero.moveLeft en…" at bounding box center [504, 116] width 228 height 109
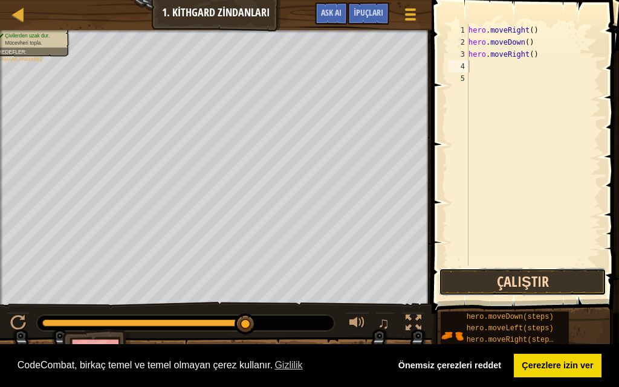
click at [535, 271] on button "Çalıştır" at bounding box center [522, 282] width 167 height 28
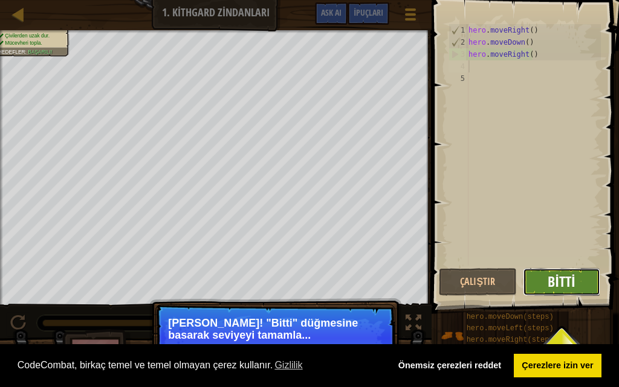
click at [558, 282] on span "Bitti" at bounding box center [560, 281] width 27 height 19
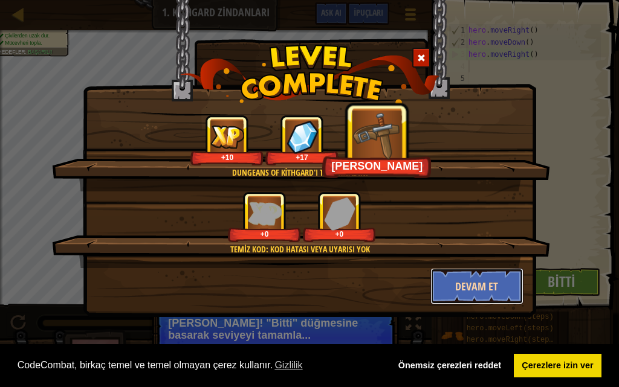
click at [470, 298] on button "Devam et" at bounding box center [477, 286] width 94 height 36
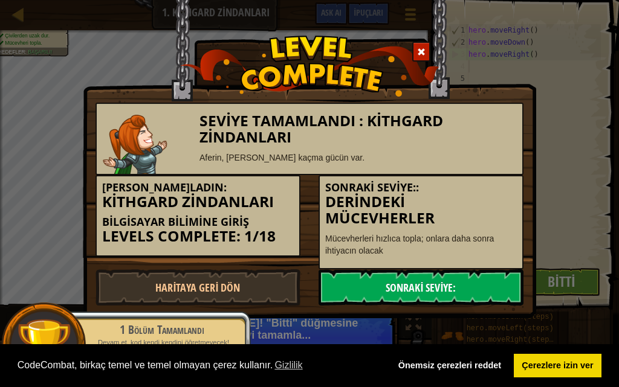
click at [449, 275] on link "Sonraki Seviye:" at bounding box center [420, 287] width 205 height 36
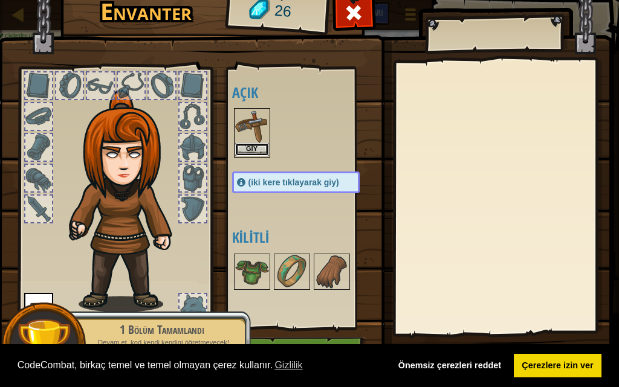
click at [257, 152] on button "Giy" at bounding box center [252, 149] width 34 height 13
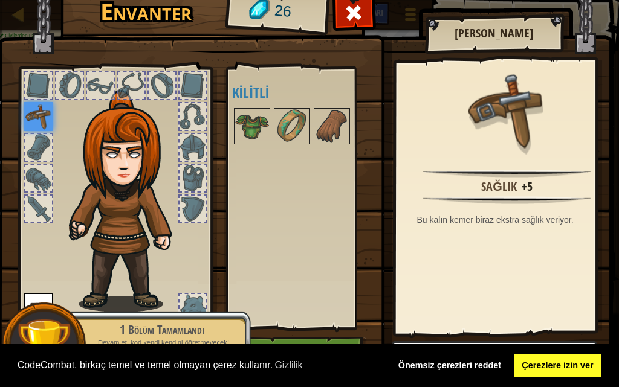
click at [568, 366] on link "Çerezlere izin ver" at bounding box center [557, 366] width 88 height 24
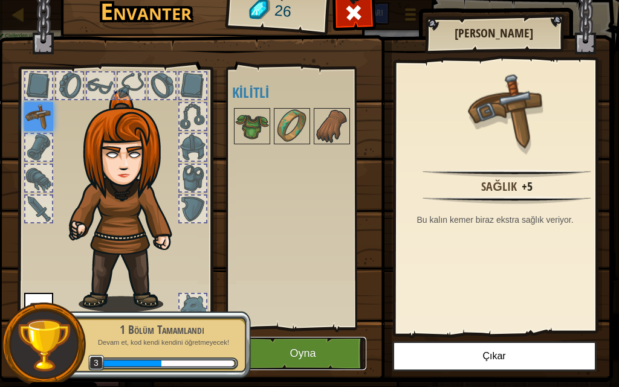
drag, startPoint x: 321, startPoint y: 353, endPoint x: 309, endPoint y: 358, distance: 12.8
click at [309, 358] on button "Oyna" at bounding box center [303, 353] width 126 height 33
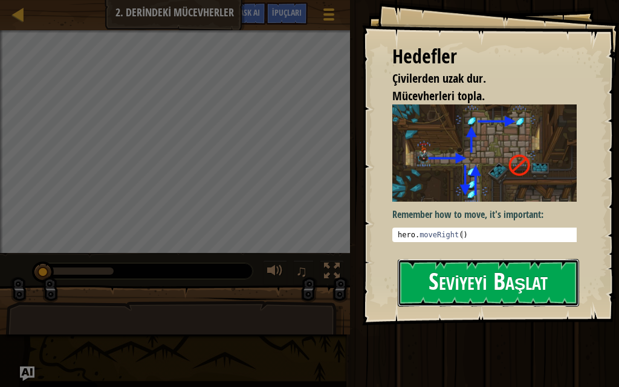
click at [443, 294] on button "Seviyeyi Başlat" at bounding box center [487, 283] width 181 height 48
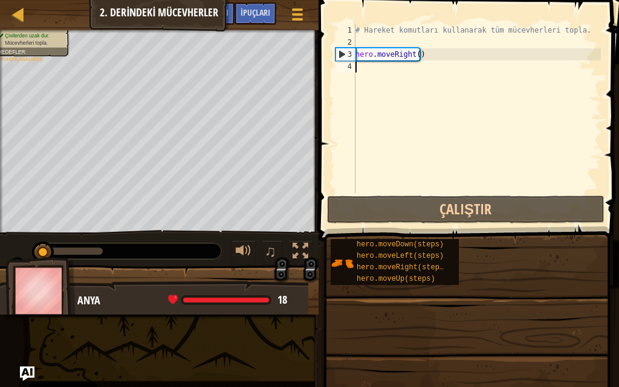
type textarea "h"
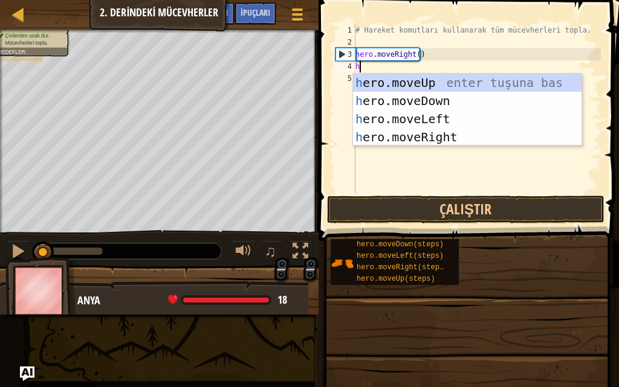
scroll to position [5, 0]
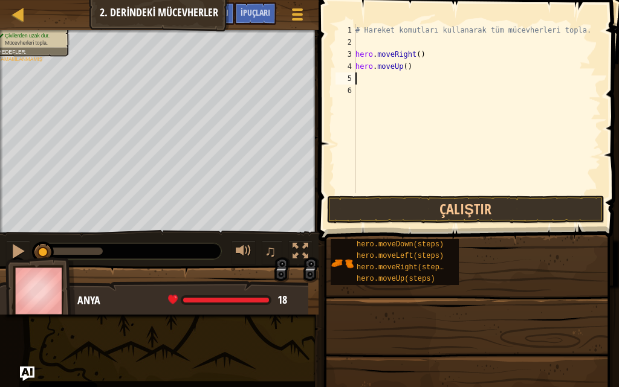
click at [400, 80] on div "# Hareket komutları kullanarak tüm mücevherleri topla. hero . moveRight ( ) her…" at bounding box center [477, 120] width 248 height 193
type textarea "h"
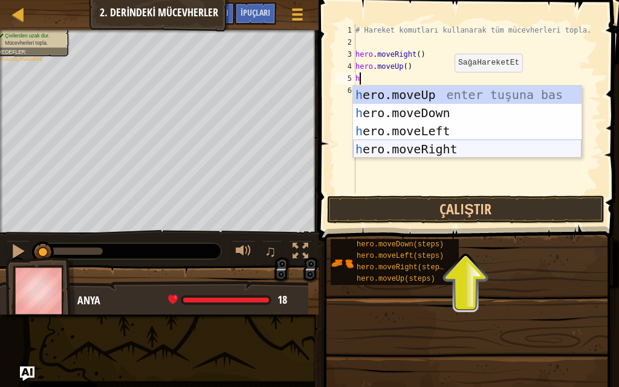
click at [422, 144] on div "h ero.moveUp enter tuşuna bas h ero.moveDown enter tuşuna bas h ero.moveLeft en…" at bounding box center [467, 140] width 228 height 109
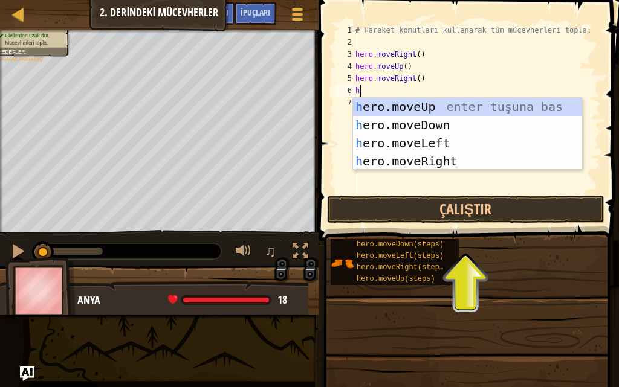
type textarea "h"
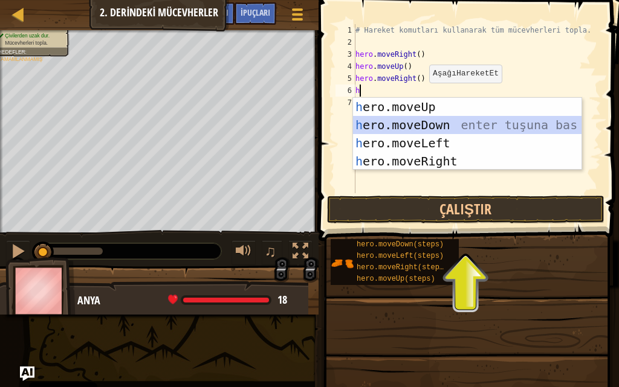
click at [432, 129] on div "h ero.moveUp enter tuşuna bas h ero.moveDown enter tuşuna bas h ero.moveLeft en…" at bounding box center [467, 152] width 228 height 109
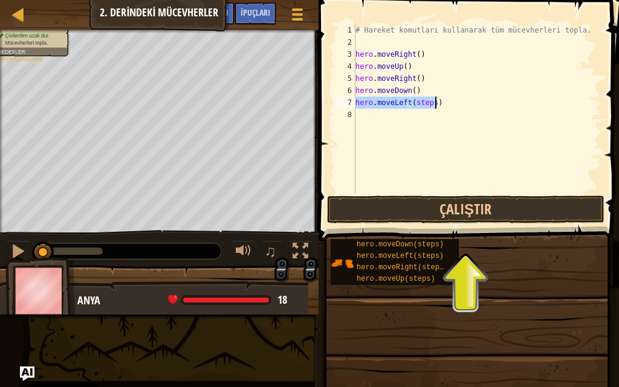
click at [428, 104] on div "# Hareket komutları kullanarak tüm mücevherleri topla. hero . moveRight ( ) her…" at bounding box center [477, 108] width 248 height 169
click at [430, 104] on div "# Hareket komutları kullanarak tüm mücevherleri topla. hero . moveRight ( ) her…" at bounding box center [477, 120] width 248 height 193
type textarea "hero.moveLeft()"
click at [426, 120] on div "# Hareket komutları kullanarak tüm mücevherleri topla. hero . moveRight ( ) her…" at bounding box center [477, 120] width 248 height 193
type textarea "h"
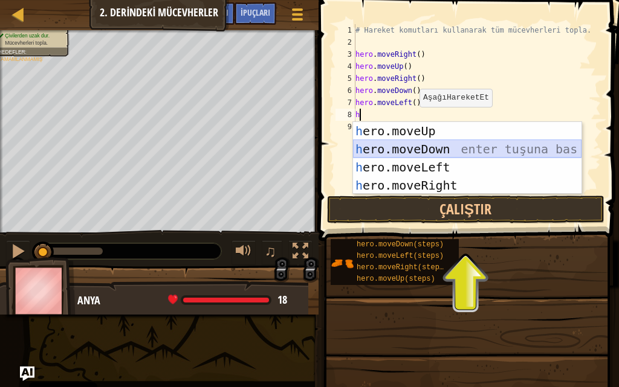
click at [400, 157] on div "h ero.moveUp enter tuşuna bas h ero.moveDown enter tuşuna bas h ero.moveLeft en…" at bounding box center [467, 176] width 228 height 109
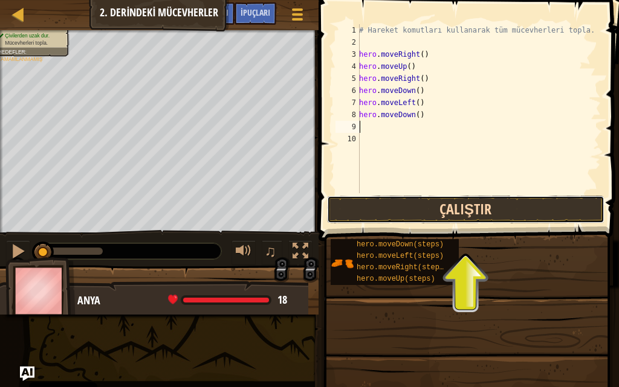
click at [384, 217] on button "Çalıştır" at bounding box center [465, 210] width 277 height 28
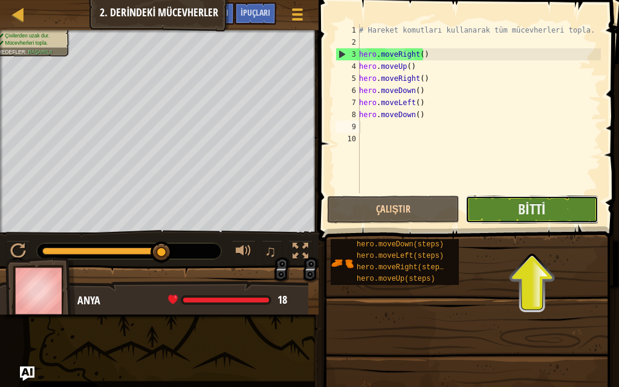
click at [485, 207] on button "Bitti" at bounding box center [531, 210] width 132 height 28
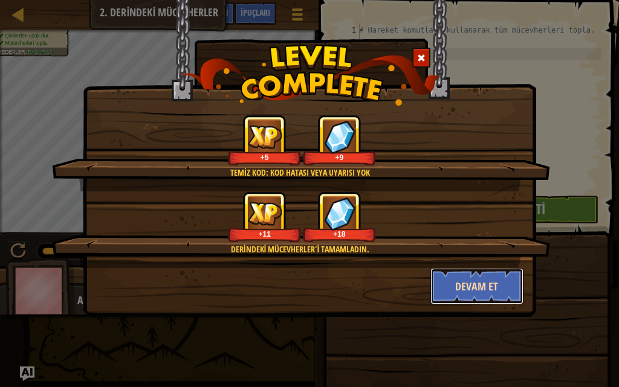
click at [481, 293] on button "Devam et" at bounding box center [477, 286] width 94 height 36
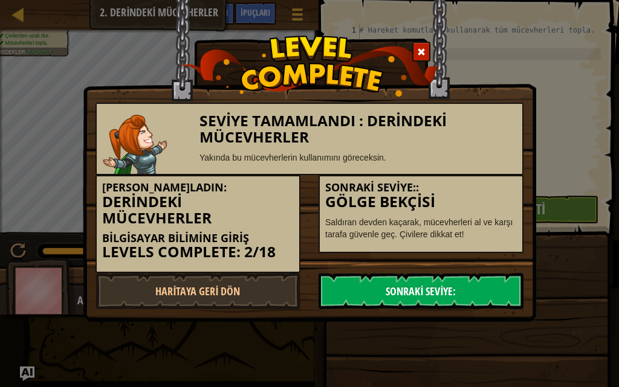
click at [333, 295] on link "Sonraki Seviye:" at bounding box center [420, 291] width 205 height 36
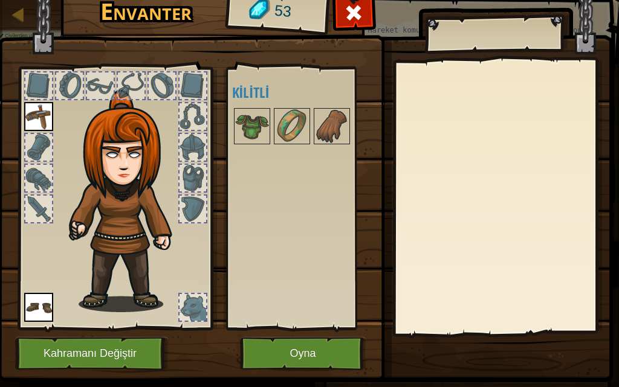
click at [40, 112] on img at bounding box center [38, 116] width 29 height 29
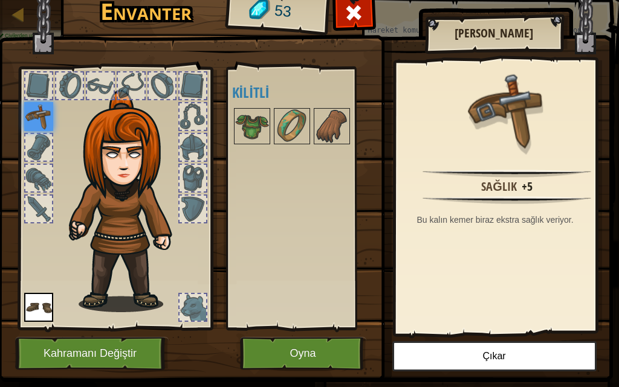
click at [19, 184] on div at bounding box center [114, 195] width 199 height 272
click at [56, 173] on img at bounding box center [119, 187] width 183 height 248
click at [28, 182] on div at bounding box center [38, 178] width 27 height 27
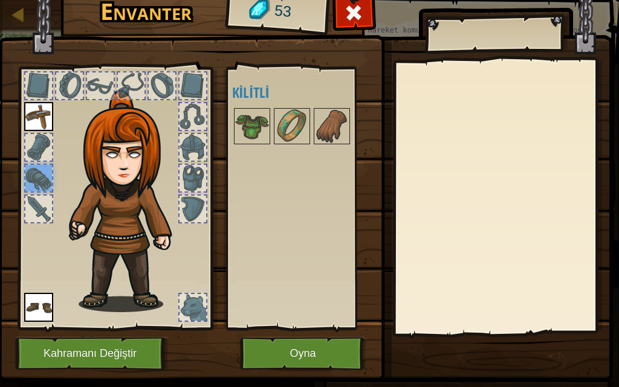
click at [33, 208] on div at bounding box center [38, 209] width 27 height 27
click at [320, 118] on img at bounding box center [332, 126] width 34 height 34
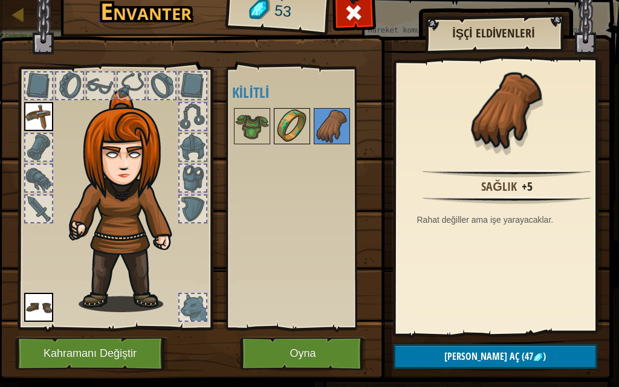
click at [301, 133] on img at bounding box center [292, 126] width 34 height 34
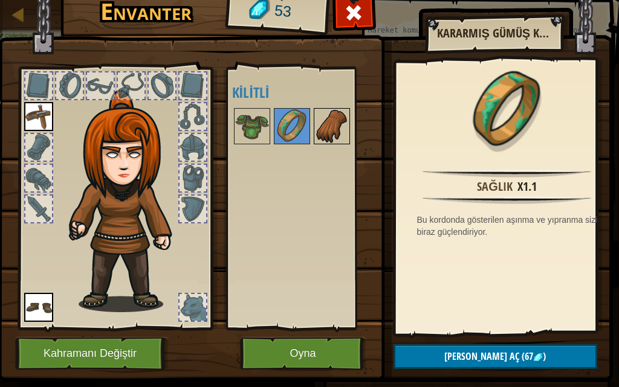
click at [326, 118] on img at bounding box center [332, 126] width 34 height 34
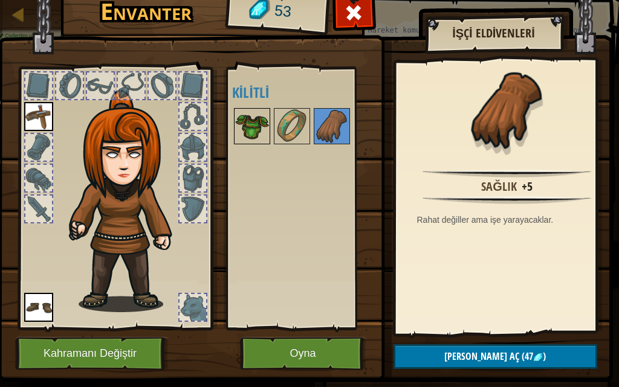
click at [258, 124] on img at bounding box center [252, 126] width 34 height 34
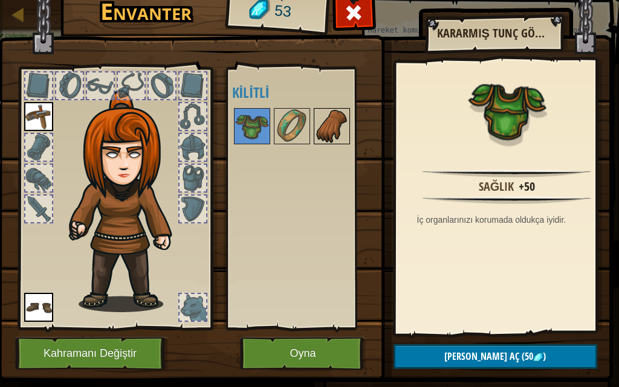
click at [322, 130] on img at bounding box center [332, 126] width 34 height 34
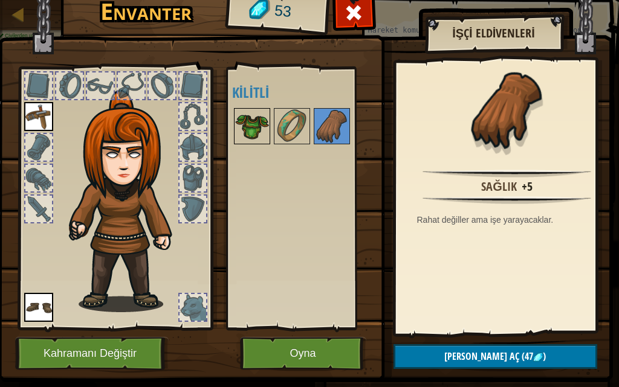
click at [259, 126] on img at bounding box center [252, 126] width 34 height 34
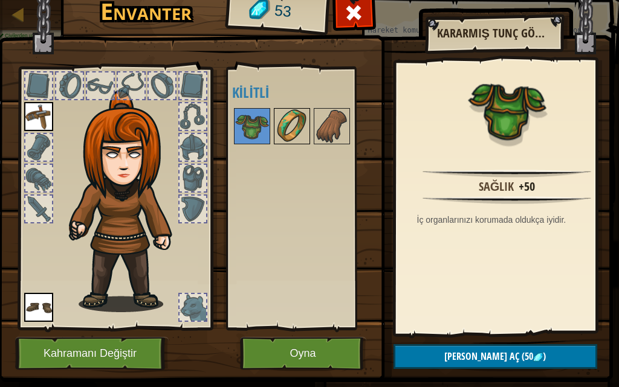
click at [293, 137] on img at bounding box center [292, 126] width 34 height 34
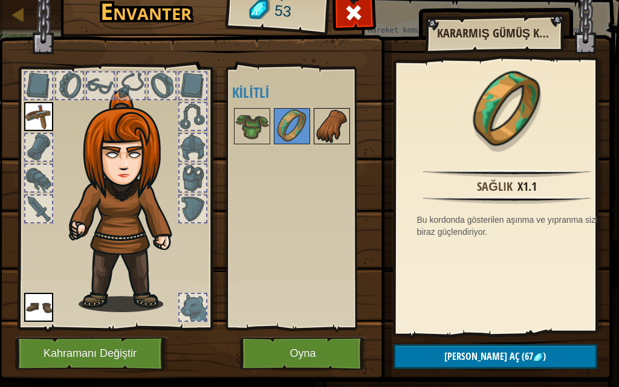
click at [315, 126] on img at bounding box center [332, 126] width 34 height 34
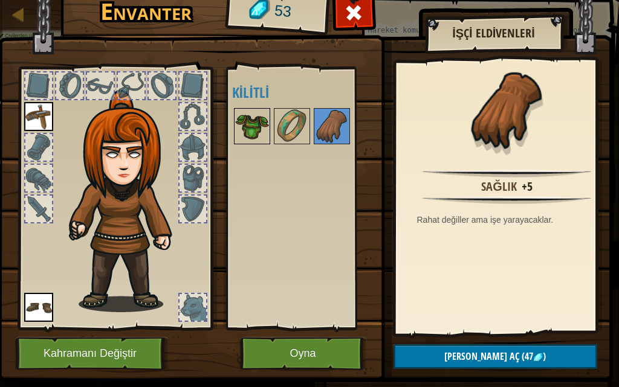
click at [252, 133] on img at bounding box center [252, 126] width 34 height 34
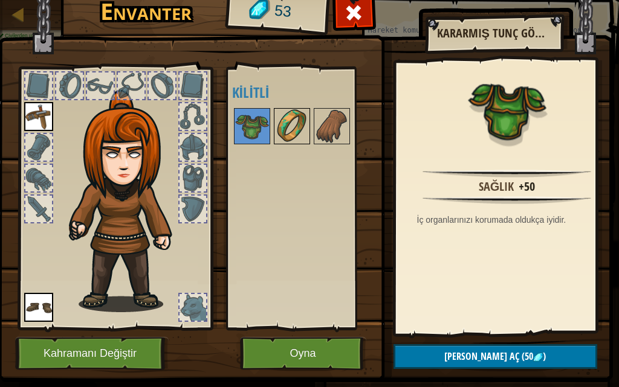
drag, startPoint x: 286, startPoint y: 130, endPoint x: 297, endPoint y: 124, distance: 12.4
click at [293, 127] on img at bounding box center [292, 126] width 34 height 34
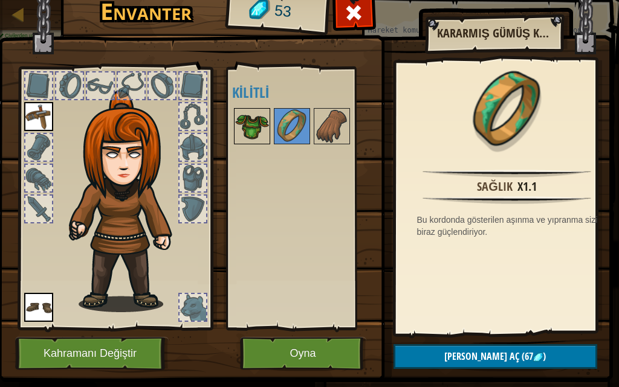
click at [259, 125] on img at bounding box center [252, 126] width 34 height 34
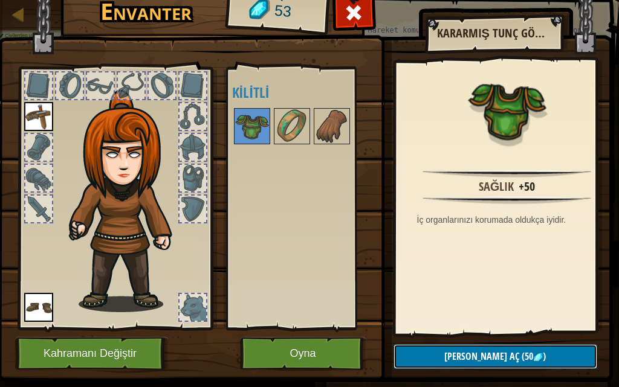
click at [519, 352] on span "(50" at bounding box center [526, 356] width 14 height 13
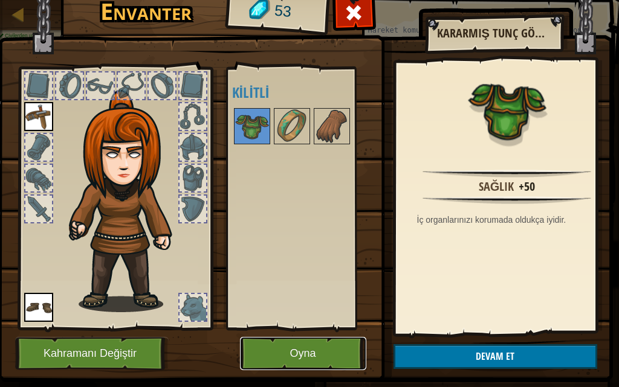
click at [334, 348] on button "Oyna" at bounding box center [303, 353] width 126 height 33
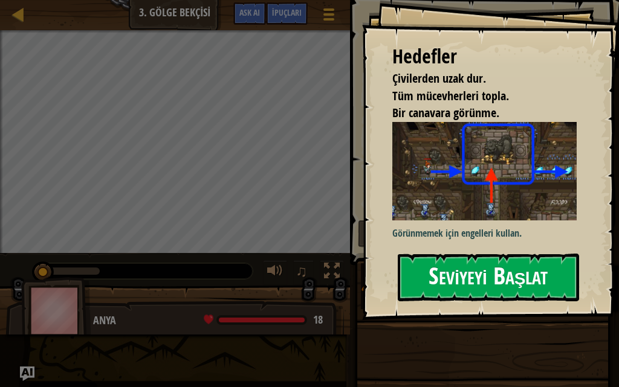
click at [456, 267] on button "Seviyeyi Başlat" at bounding box center [487, 278] width 181 height 48
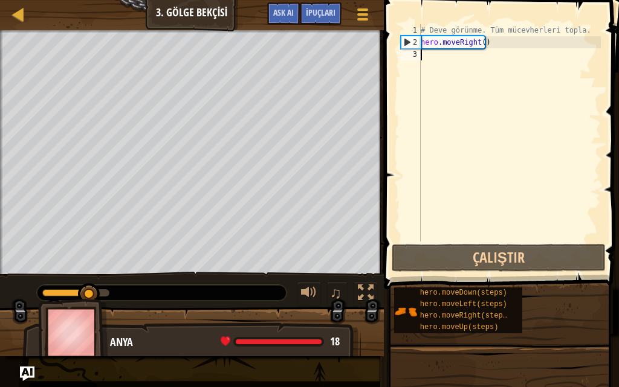
click at [466, 102] on div "# Deve görünme. Tüm mücevherleri topla. hero . moveRight ( )" at bounding box center [509, 145] width 182 height 242
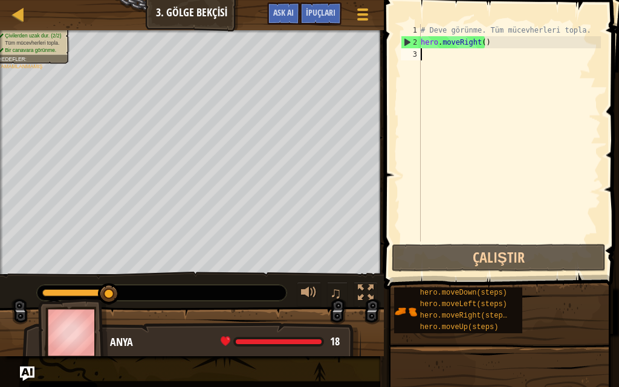
type textarea "h"
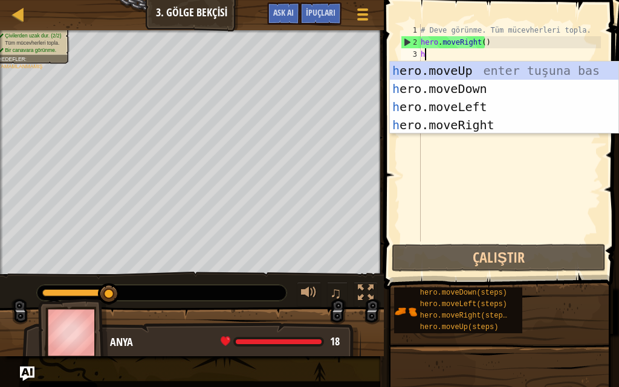
scroll to position [5, 0]
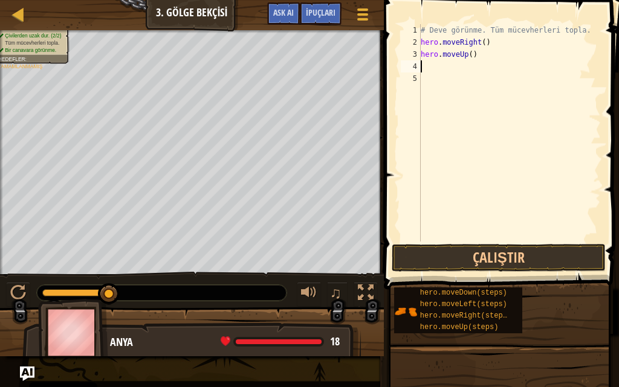
type textarea "h"
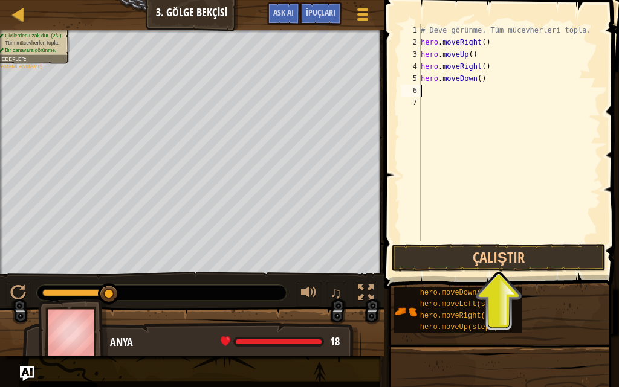
type textarea "h"
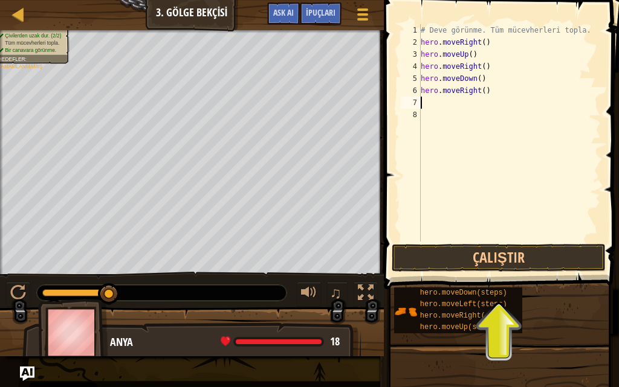
type textarea "h"
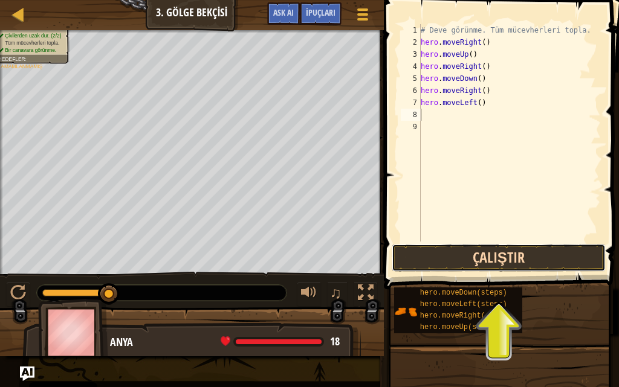
click at [464, 255] on button "Çalıştır" at bounding box center [498, 258] width 214 height 28
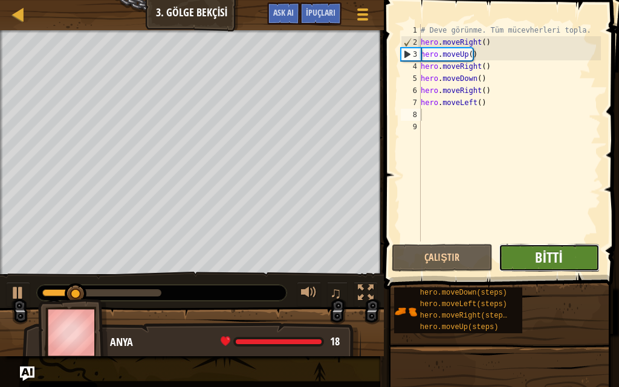
click at [541, 254] on span "Bitti" at bounding box center [548, 257] width 27 height 19
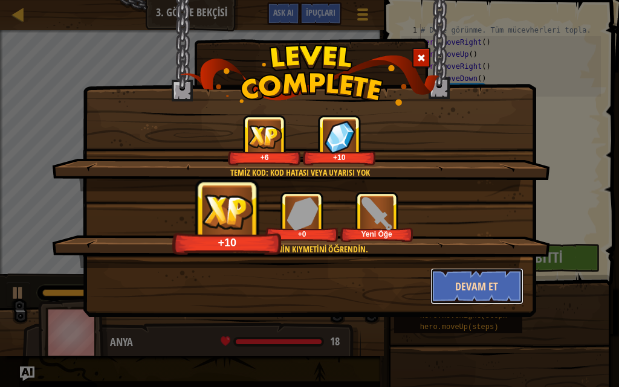
click at [460, 278] on button "Devam et" at bounding box center [477, 286] width 94 height 36
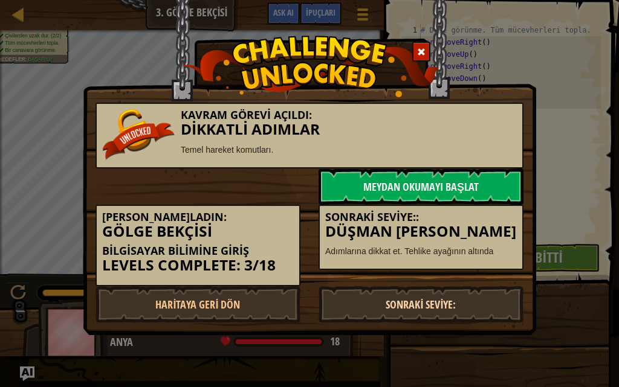
click at [424, 306] on link "Sonraki Seviye:" at bounding box center [420, 304] width 205 height 36
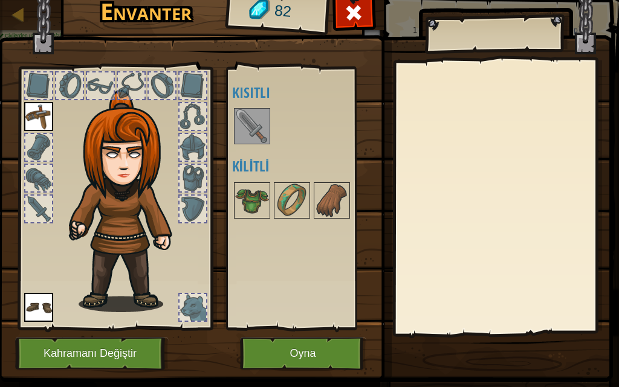
click at [263, 128] on img at bounding box center [252, 126] width 34 height 34
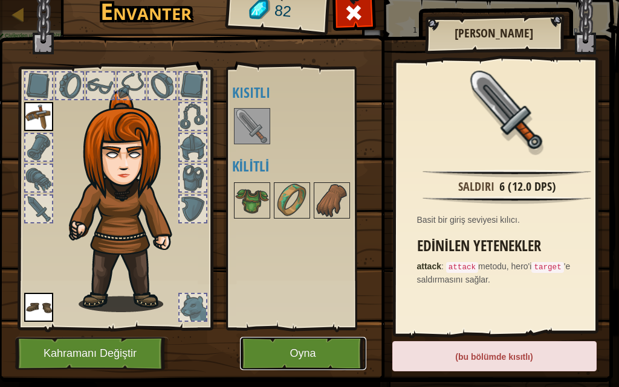
click at [260, 354] on button "Oyna" at bounding box center [303, 353] width 126 height 33
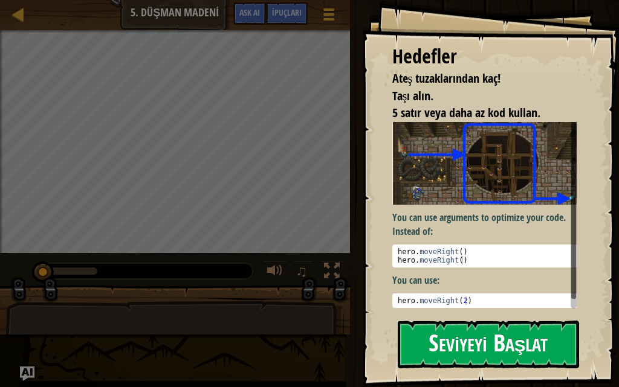
click at [445, 230] on p "You can use arguments to optimize your code. Instead of:" at bounding box center [488, 225] width 193 height 28
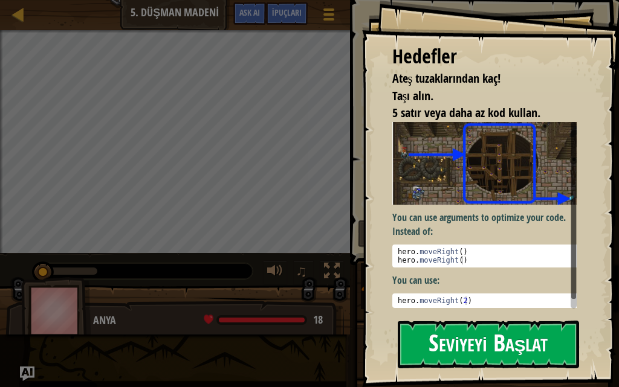
click at [439, 358] on button "Seviyeyi Başlat" at bounding box center [487, 345] width 181 height 48
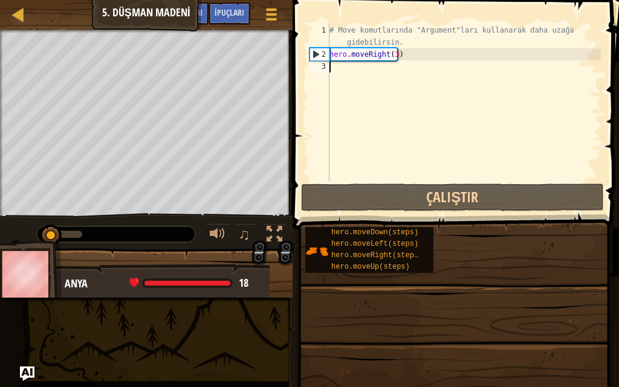
click at [0, 144] on div "Ateş tuzaklarından kaç! Taşı alın. 5 satır veya daha az kod kullan. Hedefler : …" at bounding box center [146, 123] width 292 height 186
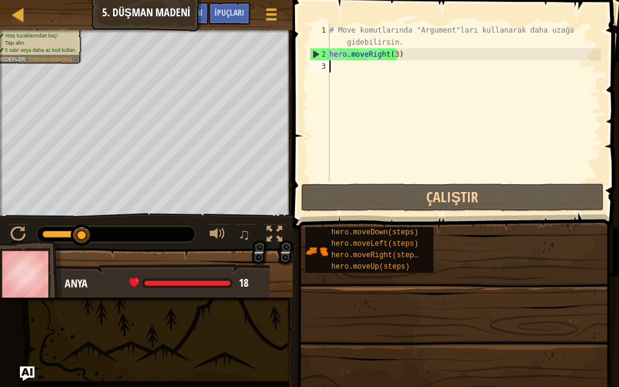
type textarea "h"
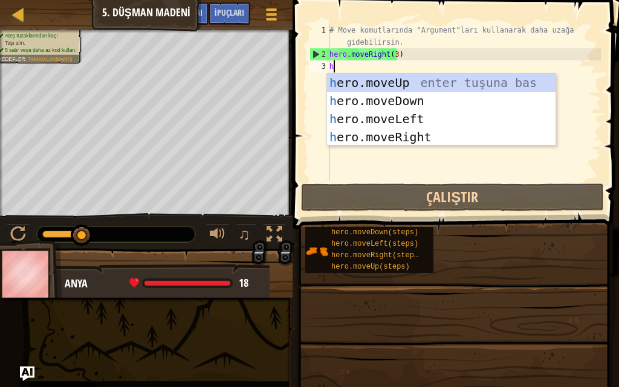
scroll to position [5, 0]
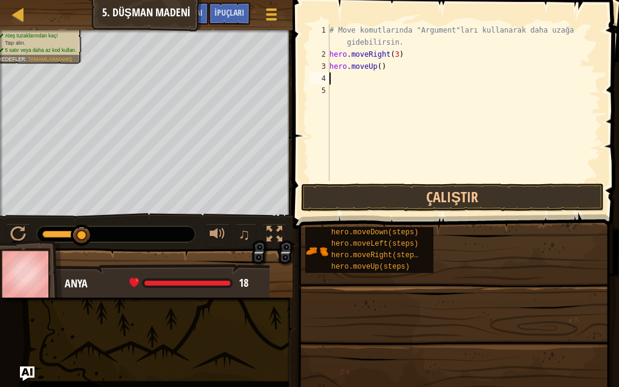
type textarea "h"
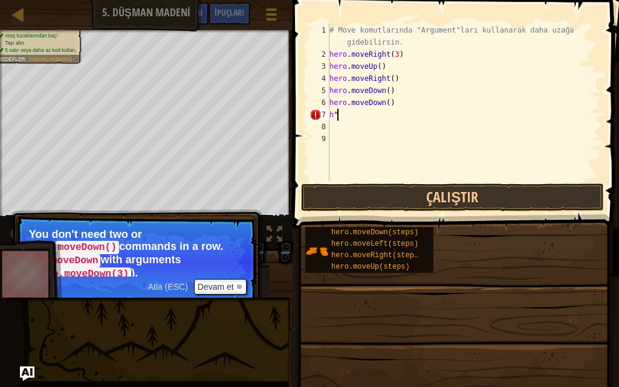
type textarea "h"
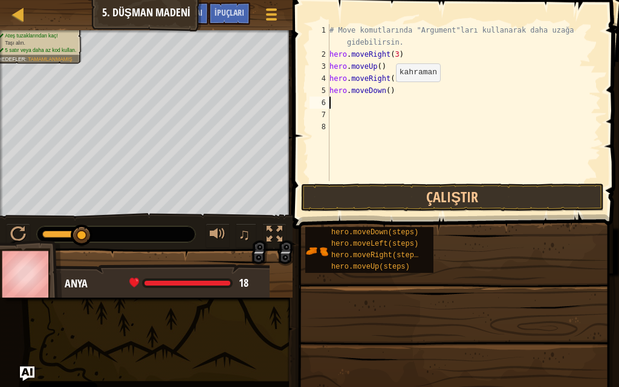
click at [385, 94] on div "# Move komutlarında "Argument"ları kullanarak daha uzağa gidebilirsin. hero . m…" at bounding box center [464, 120] width 274 height 193
type textarea "hero.moveDown(3)"
click at [344, 104] on div "# Move komutlarında "Argument"ları kullanarak daha uzağa gidebilirsin. hero . m…" at bounding box center [464, 120] width 274 height 193
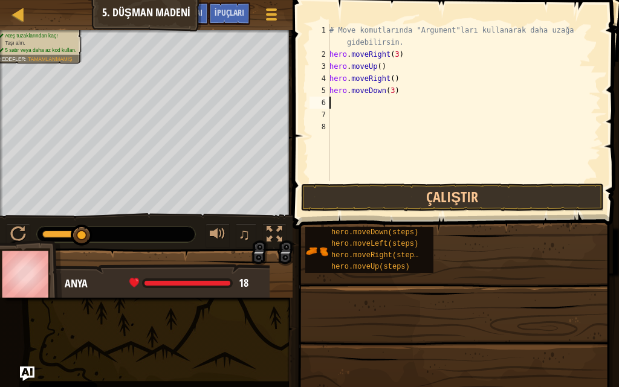
type textarea "h"
click at [390, 100] on div "# Move komutlarında "Argument"ları kullanarak daha uzağa gidebilirsin. hero . m…" at bounding box center [464, 120] width 274 height 193
type textarea "hero.moveRight(2)"
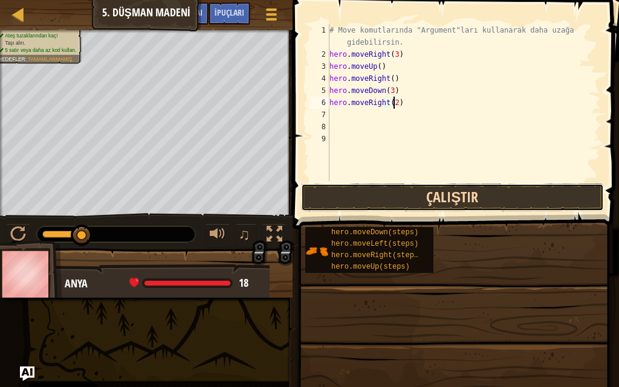
click at [365, 199] on button "Çalıştır" at bounding box center [452, 198] width 303 height 28
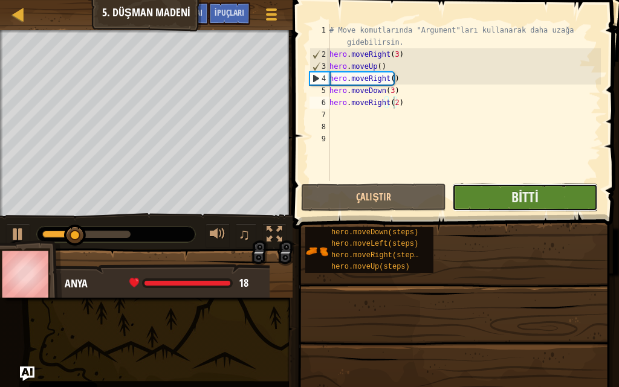
click at [554, 197] on button "Bitti" at bounding box center [524, 198] width 145 height 28
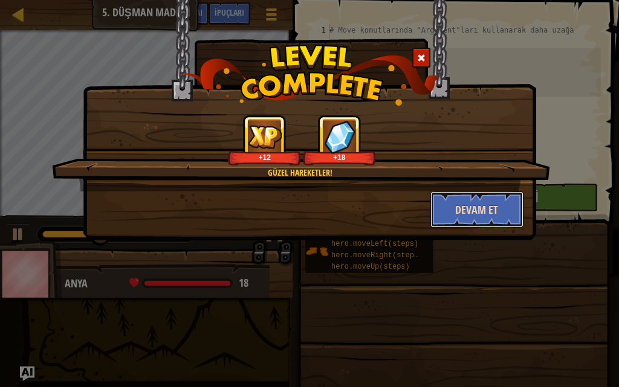
click at [482, 214] on button "Devam et" at bounding box center [477, 209] width 94 height 36
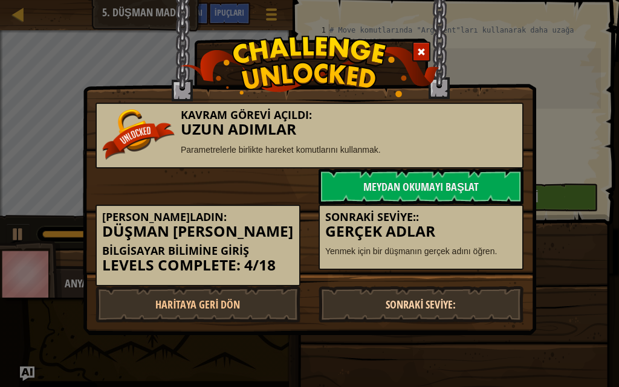
click at [406, 304] on link "Sonraki Seviye:" at bounding box center [420, 304] width 205 height 36
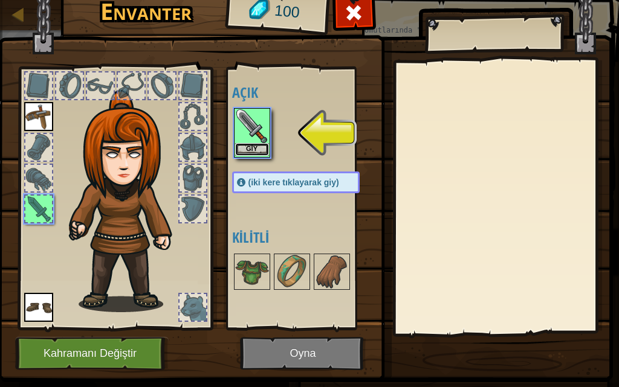
click at [246, 152] on button "Giy" at bounding box center [252, 149] width 34 height 13
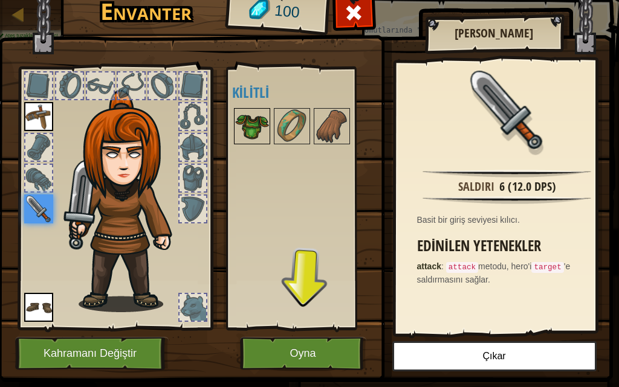
click at [244, 129] on img at bounding box center [252, 126] width 34 height 34
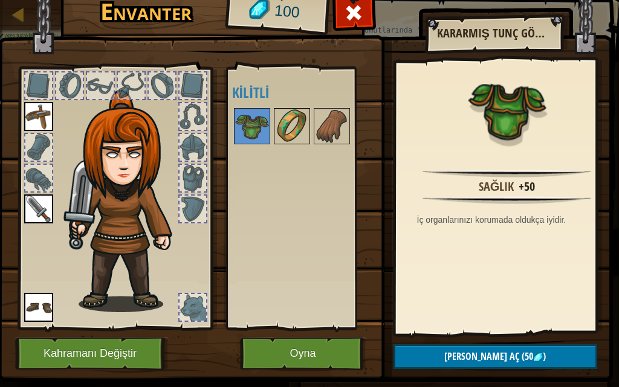
click at [286, 126] on img at bounding box center [292, 126] width 34 height 34
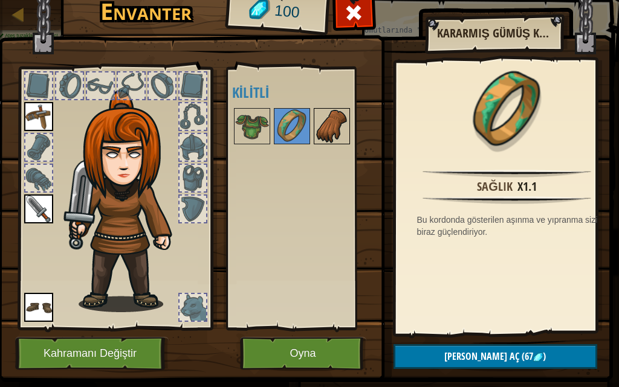
click at [329, 136] on img at bounding box center [332, 126] width 34 height 34
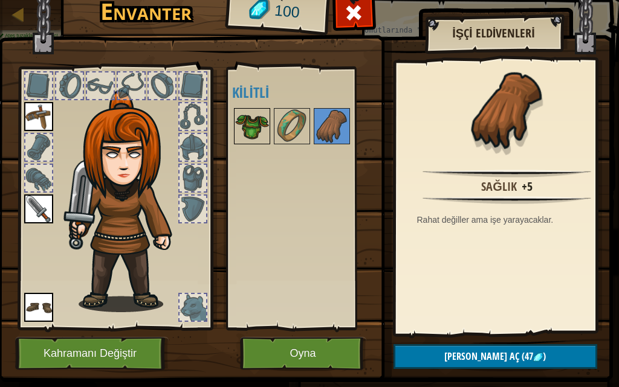
click at [254, 118] on img at bounding box center [252, 126] width 34 height 34
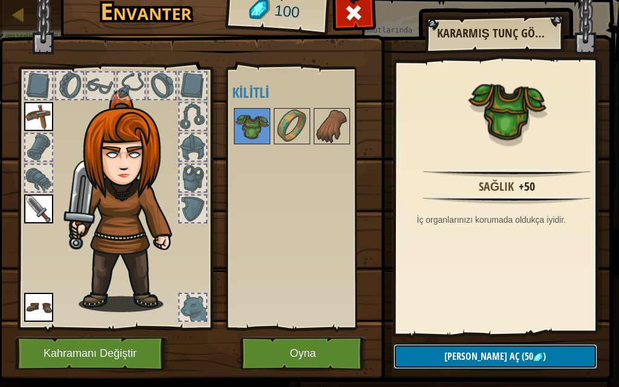
click at [437, 356] on button "Kilidi aç (50 )" at bounding box center [495, 356] width 204 height 25
click at [437, 356] on button "Devam et" at bounding box center [495, 356] width 204 height 25
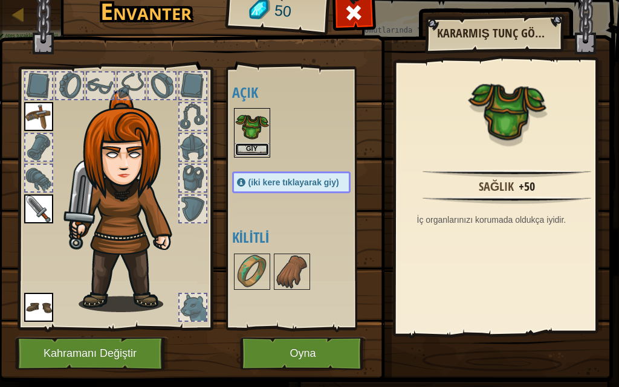
click at [259, 145] on button "Giy" at bounding box center [252, 149] width 34 height 13
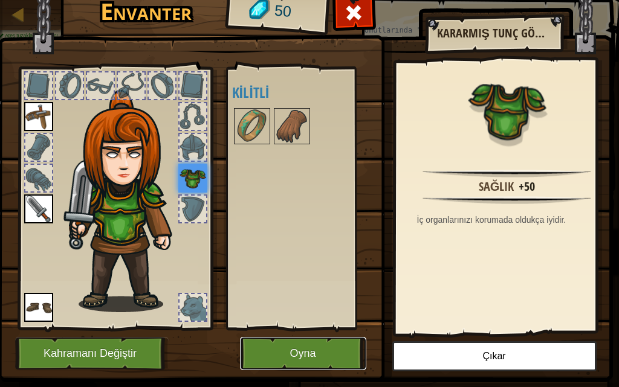
click at [291, 356] on button "Oyna" at bounding box center [303, 353] width 126 height 33
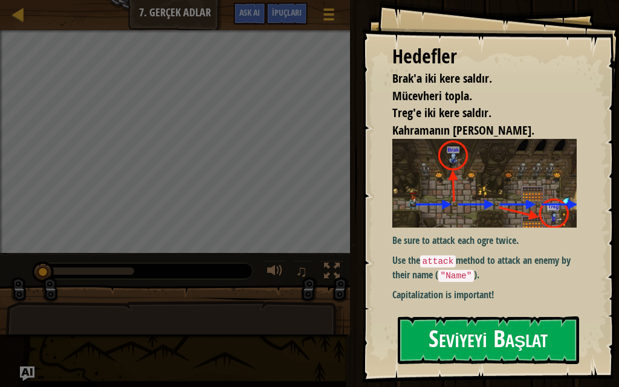
click at [467, 344] on button "Seviyeyi Başlat" at bounding box center [487, 340] width 181 height 48
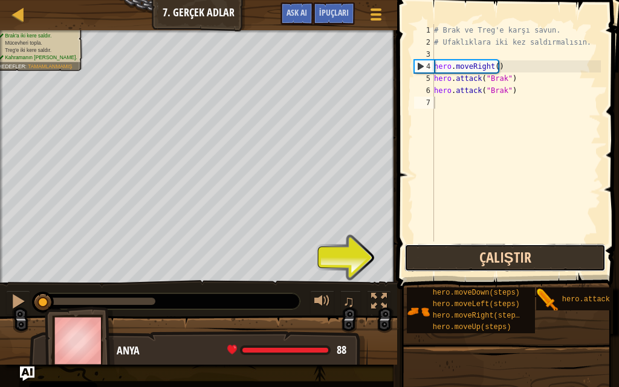
click at [516, 257] on button "Çalıştır" at bounding box center [504, 258] width 201 height 28
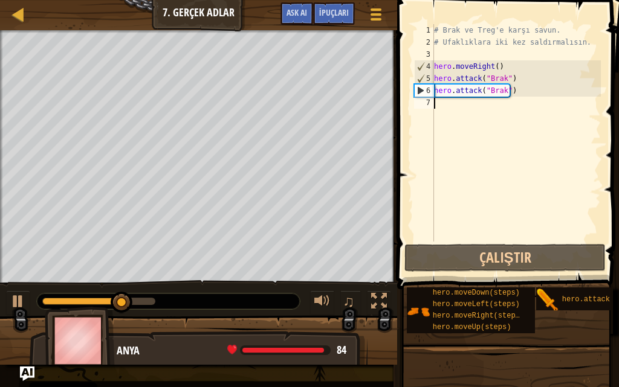
click at [515, 107] on div "# Brak ve Treg'e karşı savun. # Ufaklıklara iki kez saldırmalısın. hero . moveR…" at bounding box center [515, 145] width 169 height 242
type textarea "h"
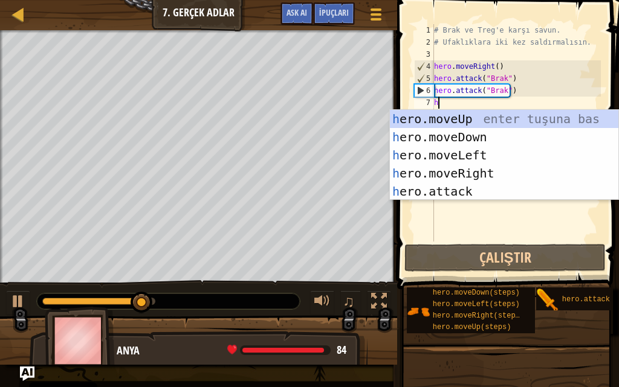
scroll to position [5, 0]
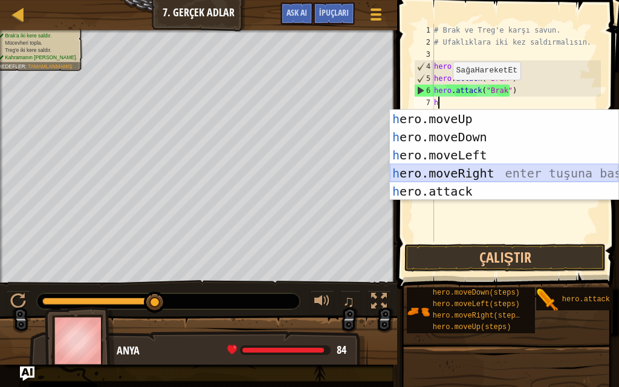
click at [451, 170] on div "h ero.moveUp enter tuşuna bas h ero.moveDown enter tuşuna bas h ero.moveLeft en…" at bounding box center [504, 173] width 228 height 127
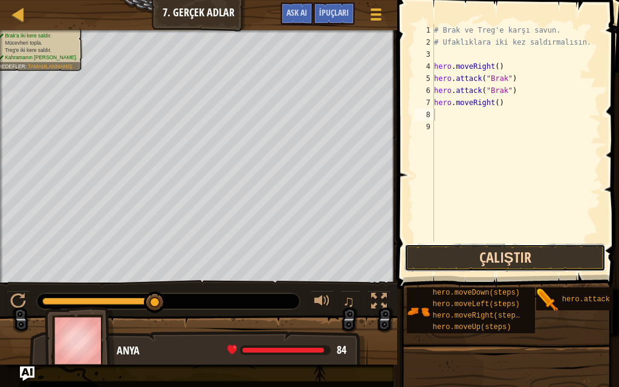
click at [541, 248] on button "Çalıştır" at bounding box center [504, 258] width 201 height 28
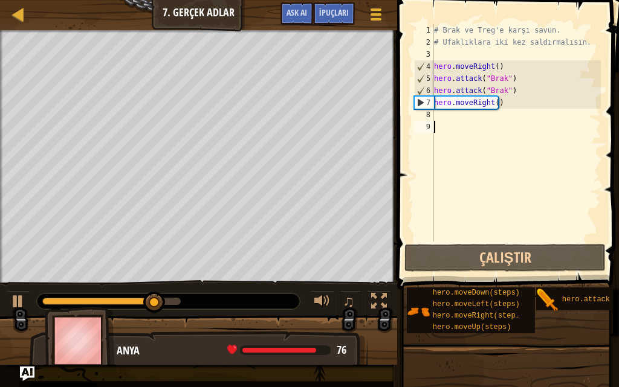
click at [493, 127] on div "# Brak ve Treg'e karşı savun. # Ufaklıklara iki kez saldırmalısın. hero . moveR…" at bounding box center [515, 145] width 169 height 242
click at [485, 111] on div "# Brak ve Treg'e karşı savun. # Ufaklıklara iki kez saldırmalısın. hero . moveR…" at bounding box center [515, 145] width 169 height 242
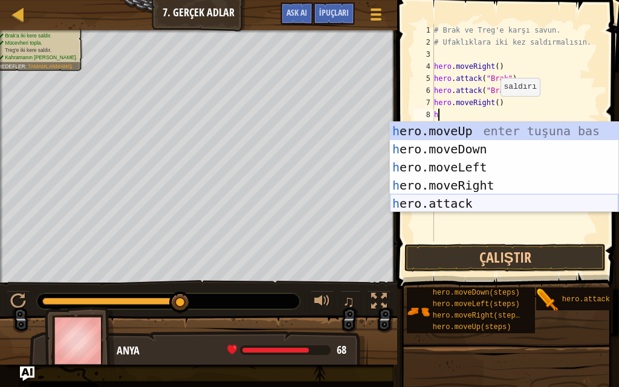
click at [485, 202] on div "h ero.moveUp enter tuşuna bas h ero.moveDown enter tuşuna bas h ero.moveLeft en…" at bounding box center [504, 185] width 228 height 127
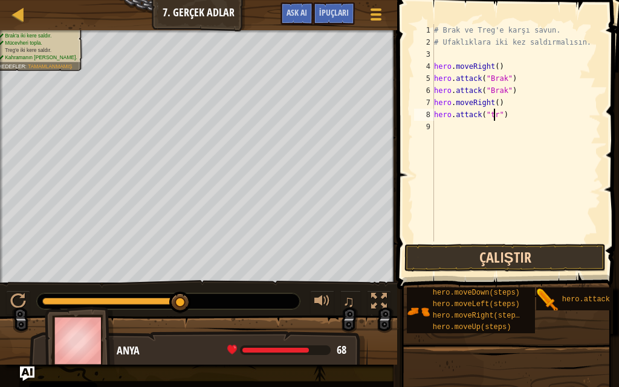
scroll to position [5, 5]
type textarea "hero.attack("treg")"
click at [501, 129] on div "# Brak ve Treg'e karşı savun. # Ufaklıklara iki kez saldırmalısın. hero . moveR…" at bounding box center [515, 145] width 169 height 242
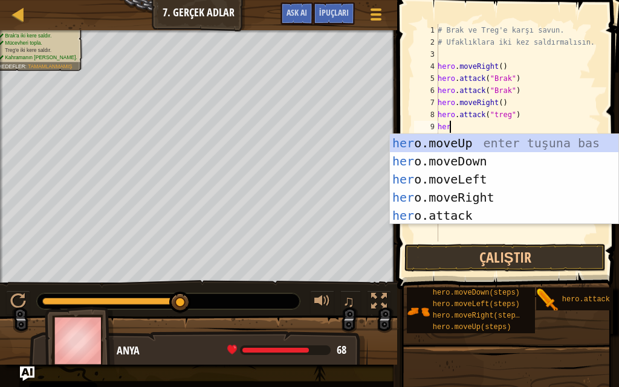
scroll to position [5, 1]
click at [492, 213] on div "hero .moveUp enter tuşuna bas hero .moveDown enter tuşuna bas hero .moveLeft en…" at bounding box center [504, 197] width 228 height 127
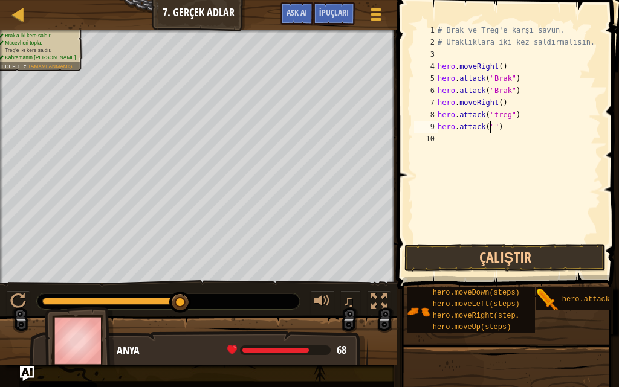
scroll to position [5, 4]
type textarea "hero.attack("Treg")"
click at [466, 137] on div "# Brak ve Treg'e karşı savun. # Ufaklıklara iki kez saldırmalısın. hero . moveR…" at bounding box center [517, 145] width 165 height 242
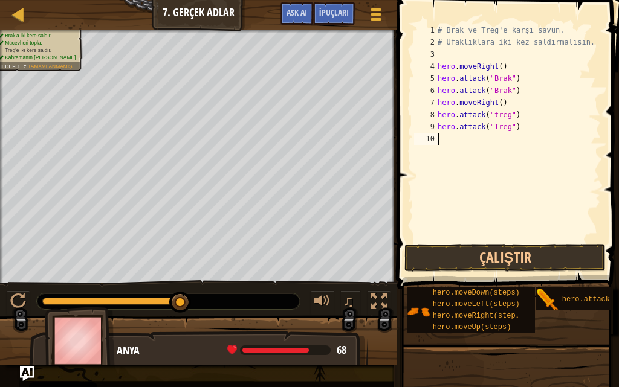
type textarea "h"
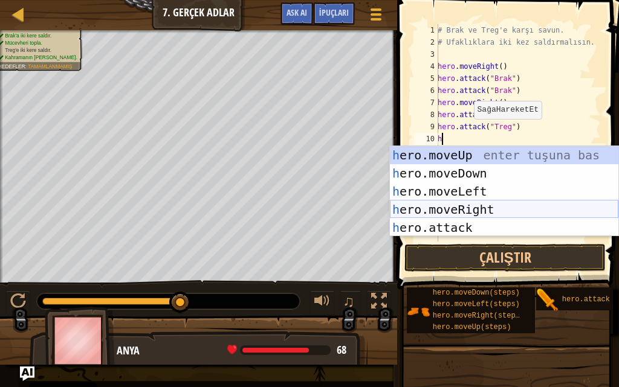
click at [475, 210] on div "h ero.moveUp enter tuşuna bas h ero.moveDown enter tuşuna bas h ero.moveLeft en…" at bounding box center [504, 209] width 228 height 127
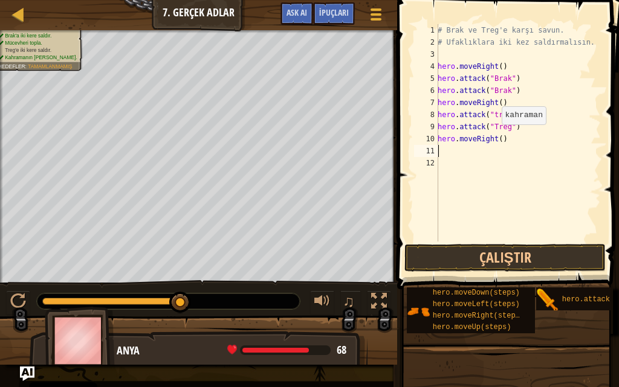
click at [495, 137] on div "# Brak ve Treg'e karşı savun. # Ufaklıklara iki kez saldırmalısın. hero . moveR…" at bounding box center [517, 145] width 165 height 242
click at [499, 140] on div "# Brak ve Treg'e karşı savun. # Ufaklıklara iki kez saldırmalısın. hero . moveR…" at bounding box center [517, 145] width 165 height 242
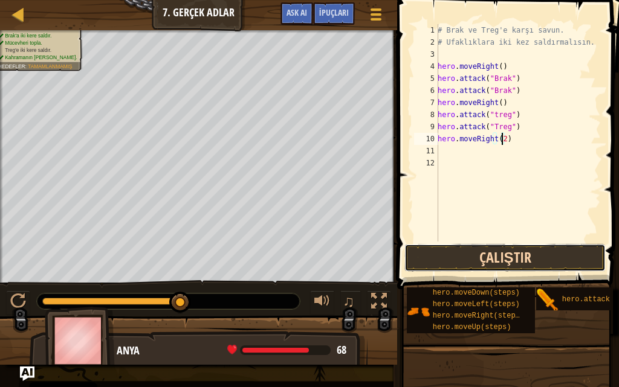
click at [495, 260] on button "Çalıştır" at bounding box center [504, 258] width 201 height 28
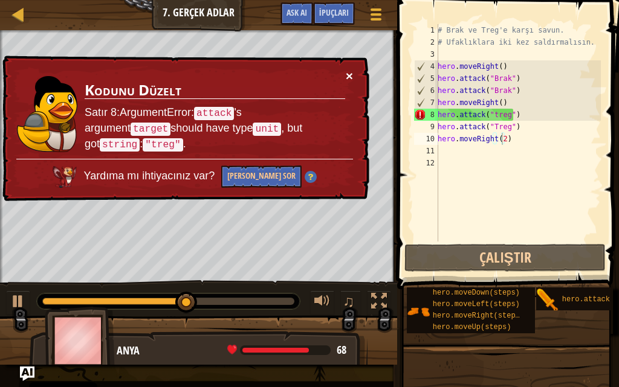
click at [351, 79] on button "×" at bounding box center [348, 75] width 7 height 13
click at [493, 117] on div "# Brak ve Treg'e karşı savun. # Ufaklıklara iki kez saldırmalısın. hero . moveR…" at bounding box center [517, 145] width 165 height 242
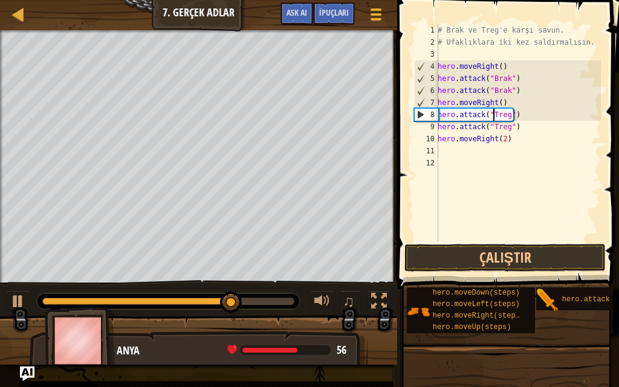
scroll to position [5, 4]
type textarea "hero.attack("Treg")"
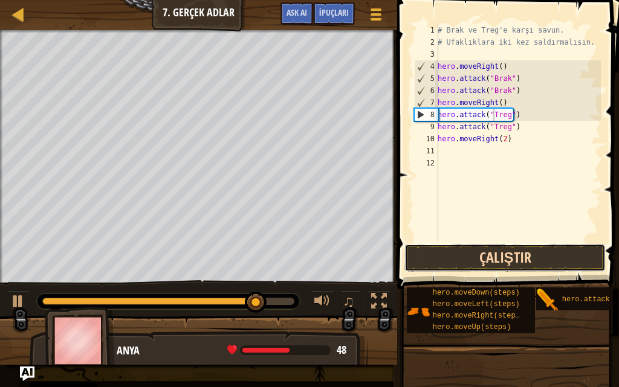
click at [453, 251] on button "Çalıştır" at bounding box center [504, 258] width 201 height 28
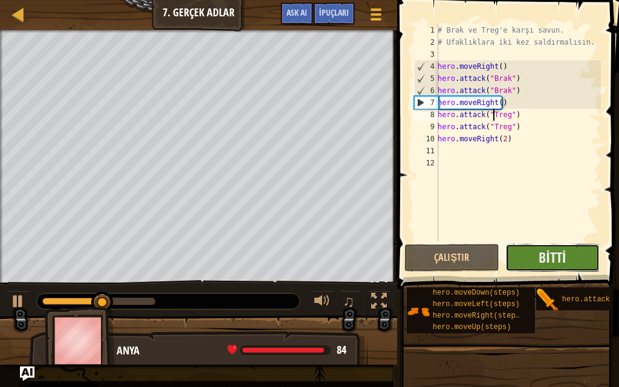
click at [536, 260] on button "Bitti" at bounding box center [552, 258] width 95 height 28
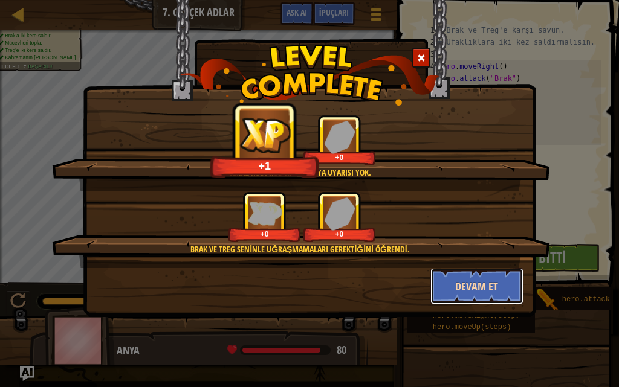
click at [446, 280] on button "Devam et" at bounding box center [477, 286] width 94 height 36
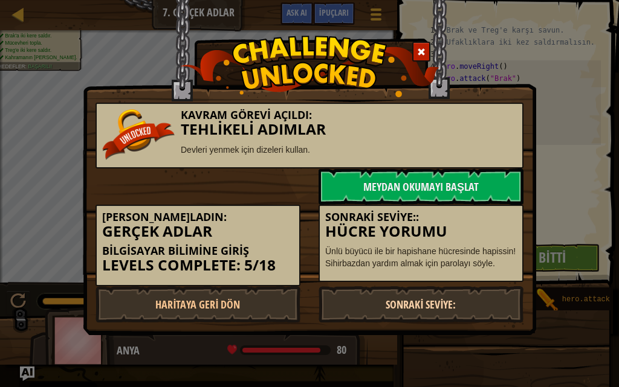
click at [421, 303] on link "Sonraki Seviye:" at bounding box center [420, 304] width 205 height 36
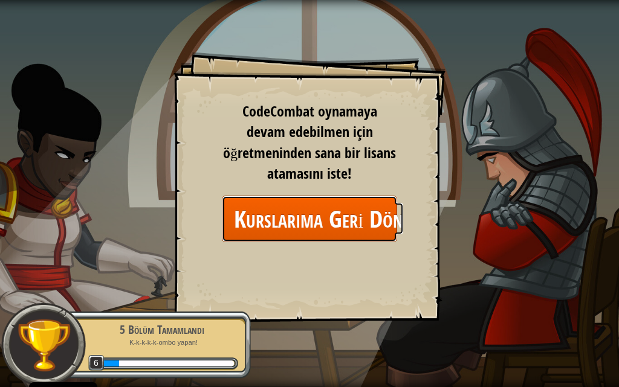
click at [350, 226] on link "Kurslarıma Geri Dön" at bounding box center [309, 219] width 175 height 47
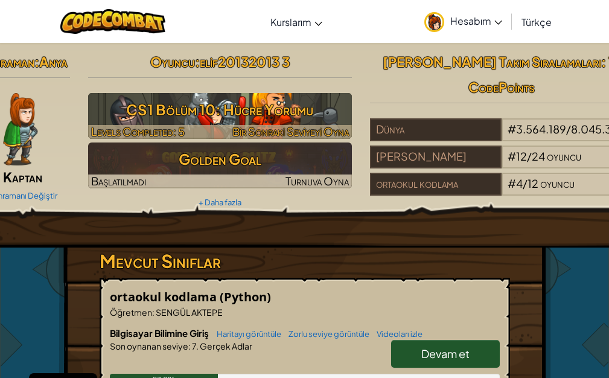
click at [211, 102] on h3 "CS1 Bölüm 10: Hücre Yorumu" at bounding box center [220, 109] width 264 height 27
select select "tr"
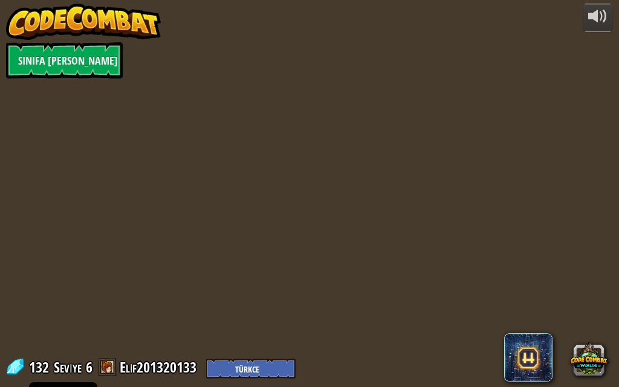
select select "tr"
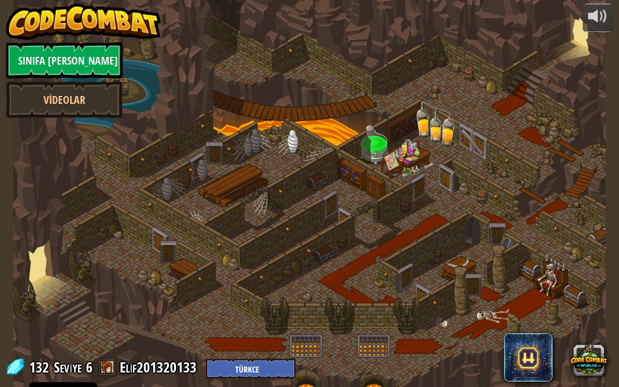
select select "tr"
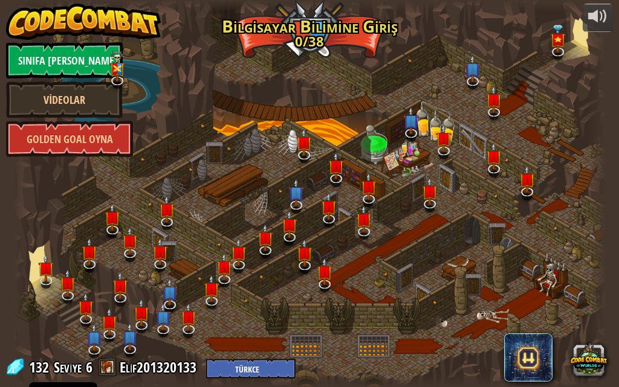
select select "tr"
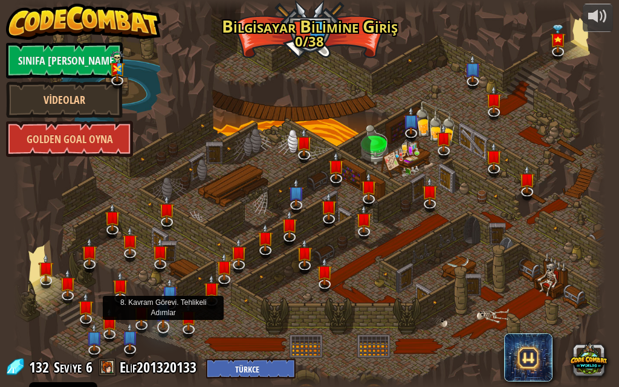
select select "tr"
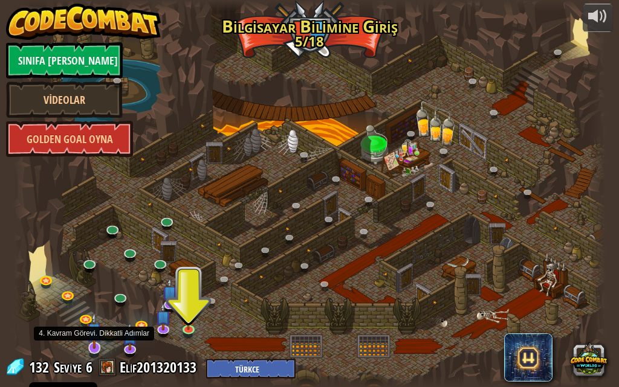
click at [95, 338] on img at bounding box center [94, 330] width 16 height 37
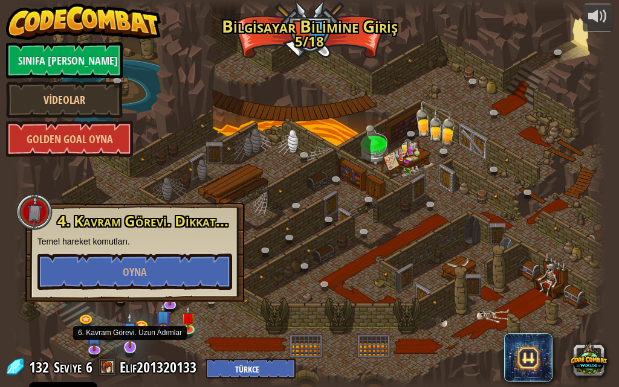
click at [133, 339] on img at bounding box center [130, 330] width 16 height 37
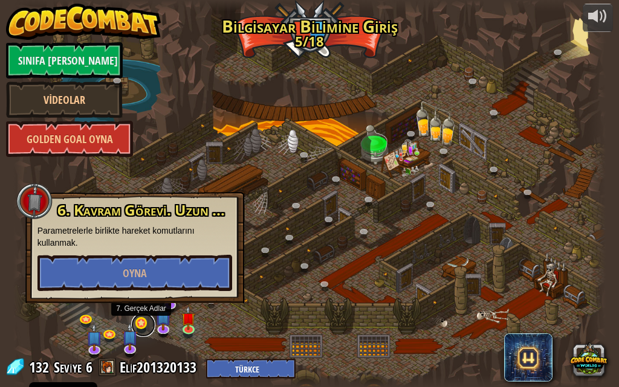
click at [149, 327] on link at bounding box center [143, 325] width 24 height 24
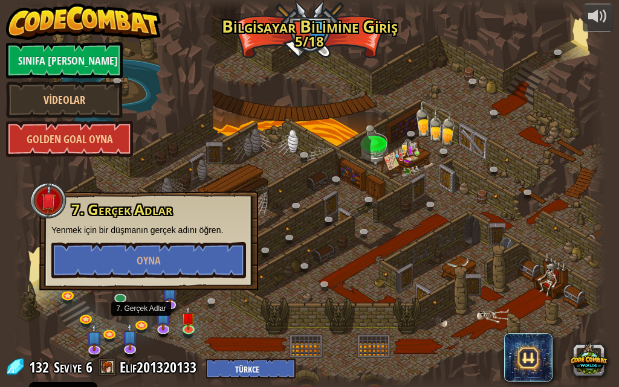
click at [252, 313] on div at bounding box center [309, 193] width 593 height 387
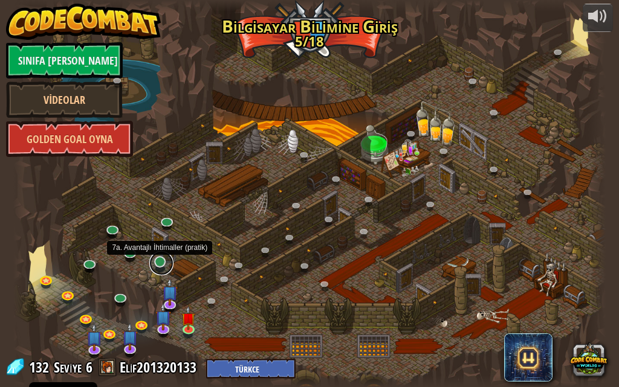
click at [158, 261] on link at bounding box center [161, 263] width 24 height 24
